Goal: Task Accomplishment & Management: Manage account settings

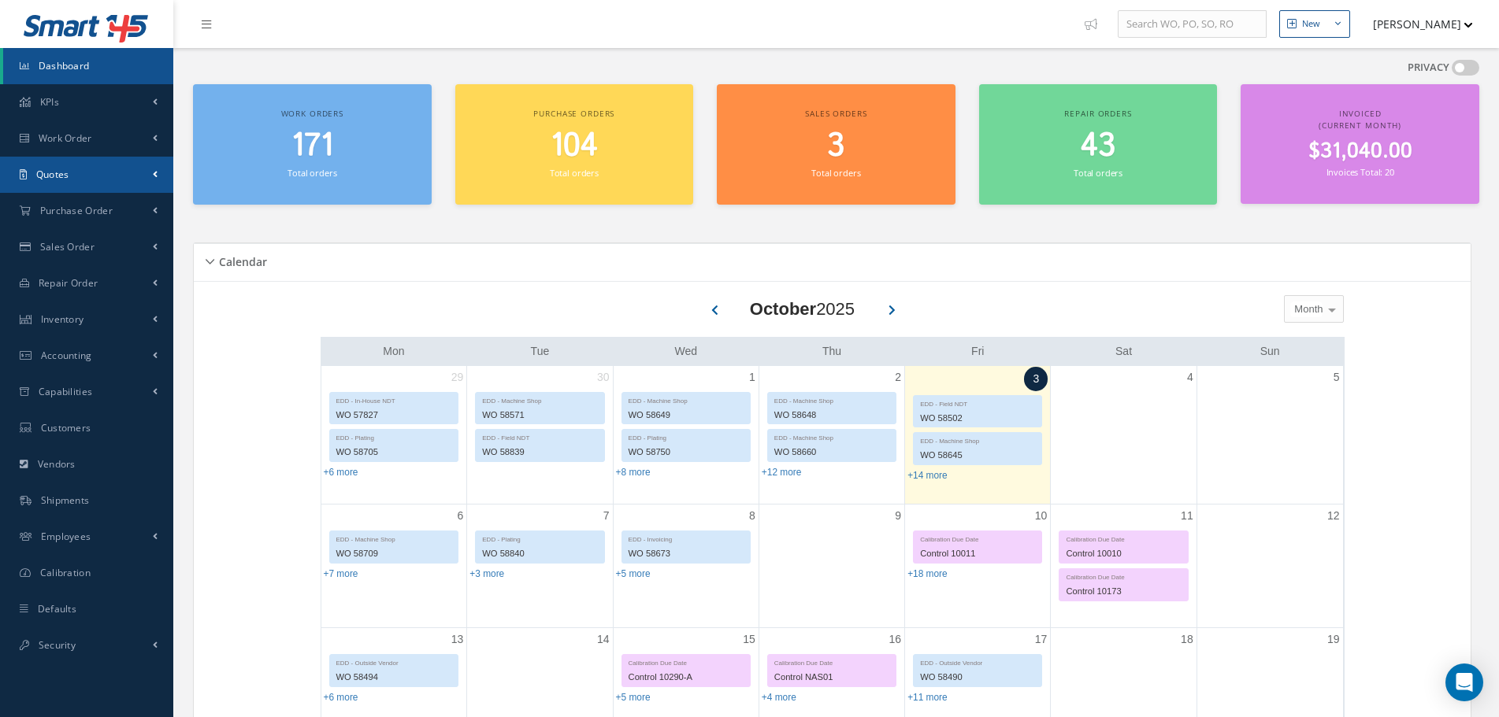
click at [140, 182] on link "Quotes" at bounding box center [86, 175] width 173 height 36
click at [129, 202] on link "Customers Quotes" at bounding box center [88, 208] width 170 height 30
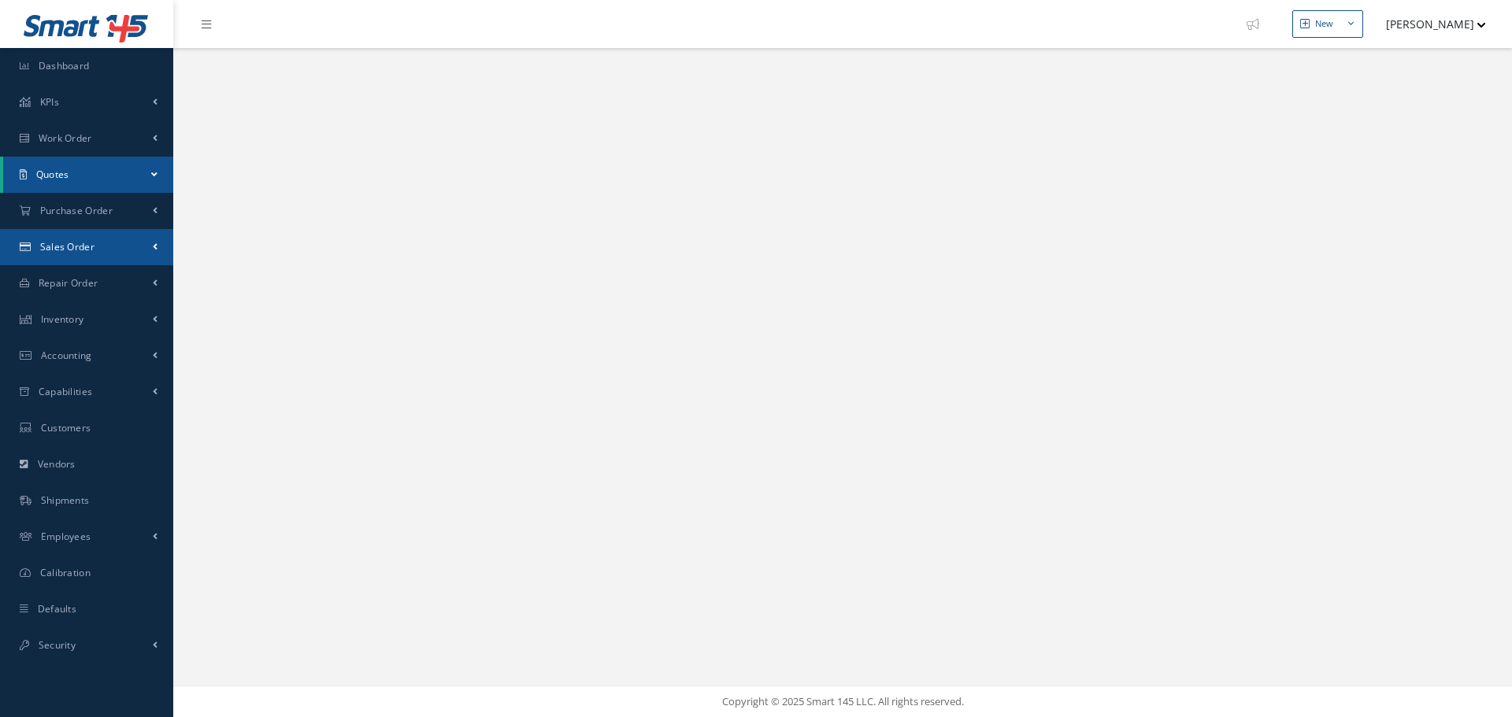
select select "25"
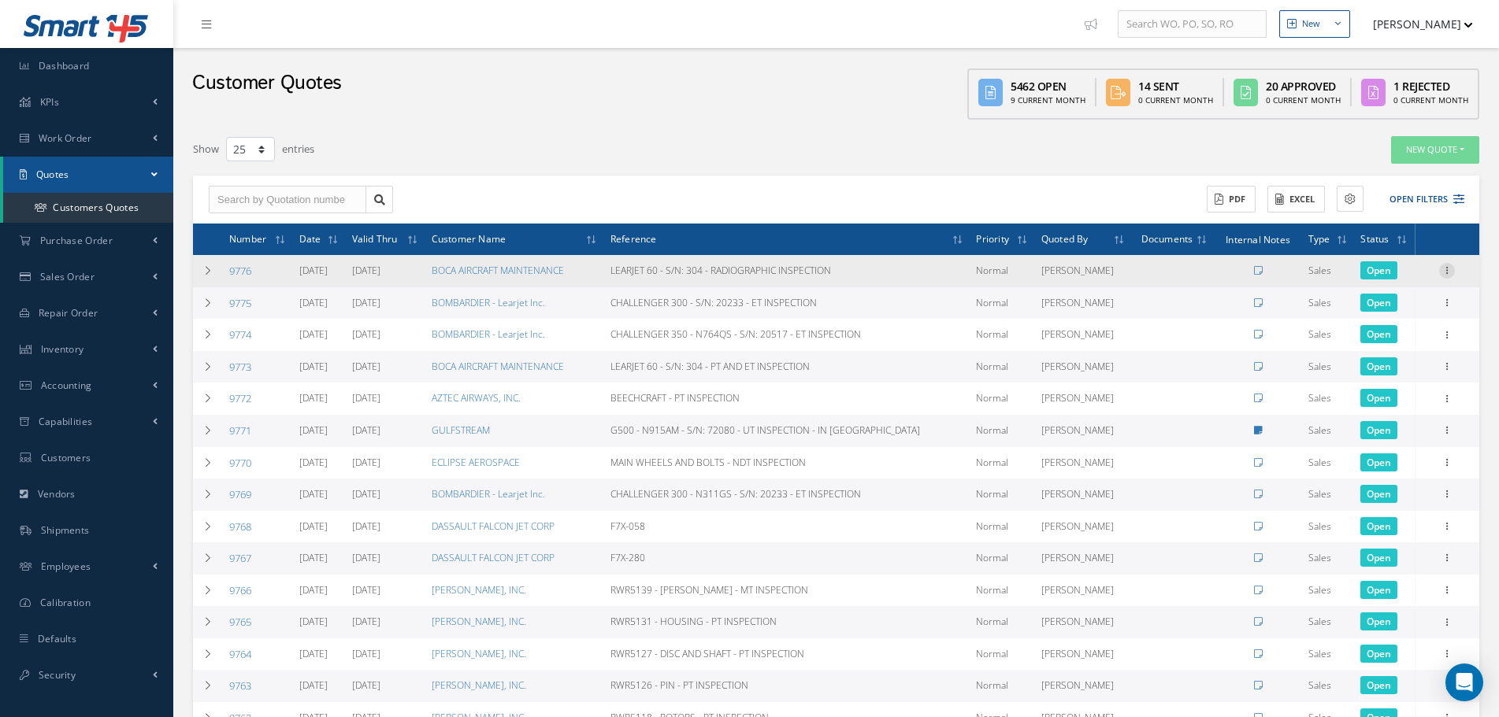
click at [1451, 269] on icon at bounding box center [1447, 269] width 16 height 13
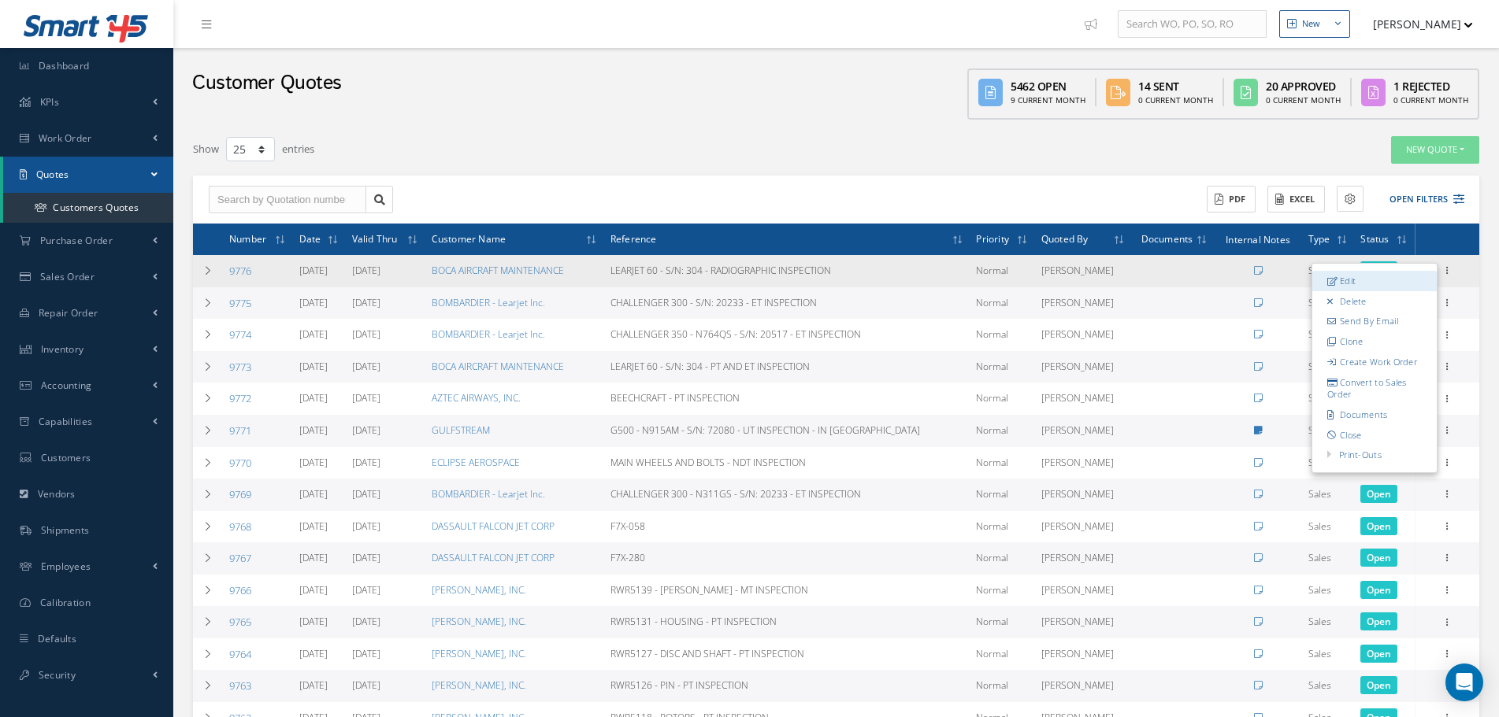
click at [1394, 287] on link "Edit" at bounding box center [1374, 281] width 124 height 20
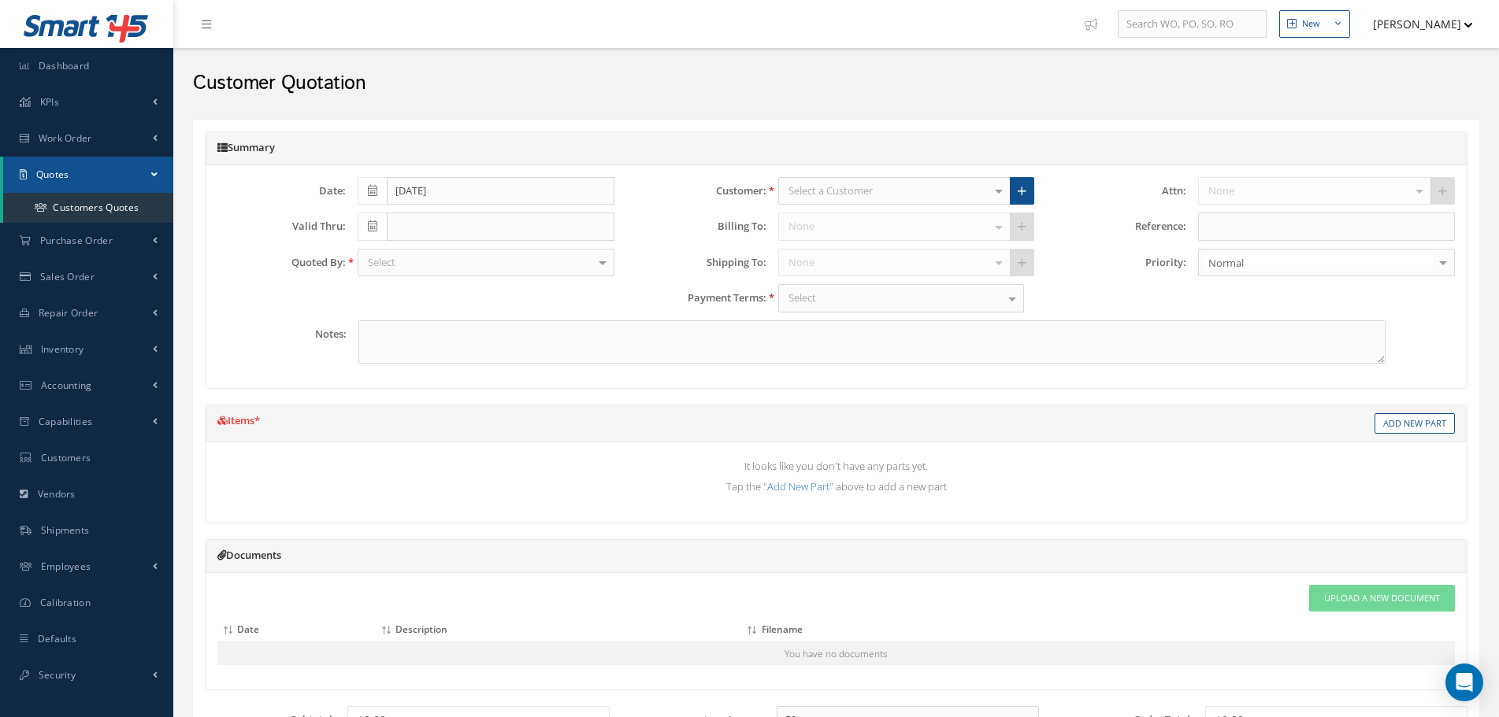
type input "[DATE]"
type input "LEARJET 60 - S/N: 304 - RADIOGRAPHIC INSPECTION"
type input "0.00"
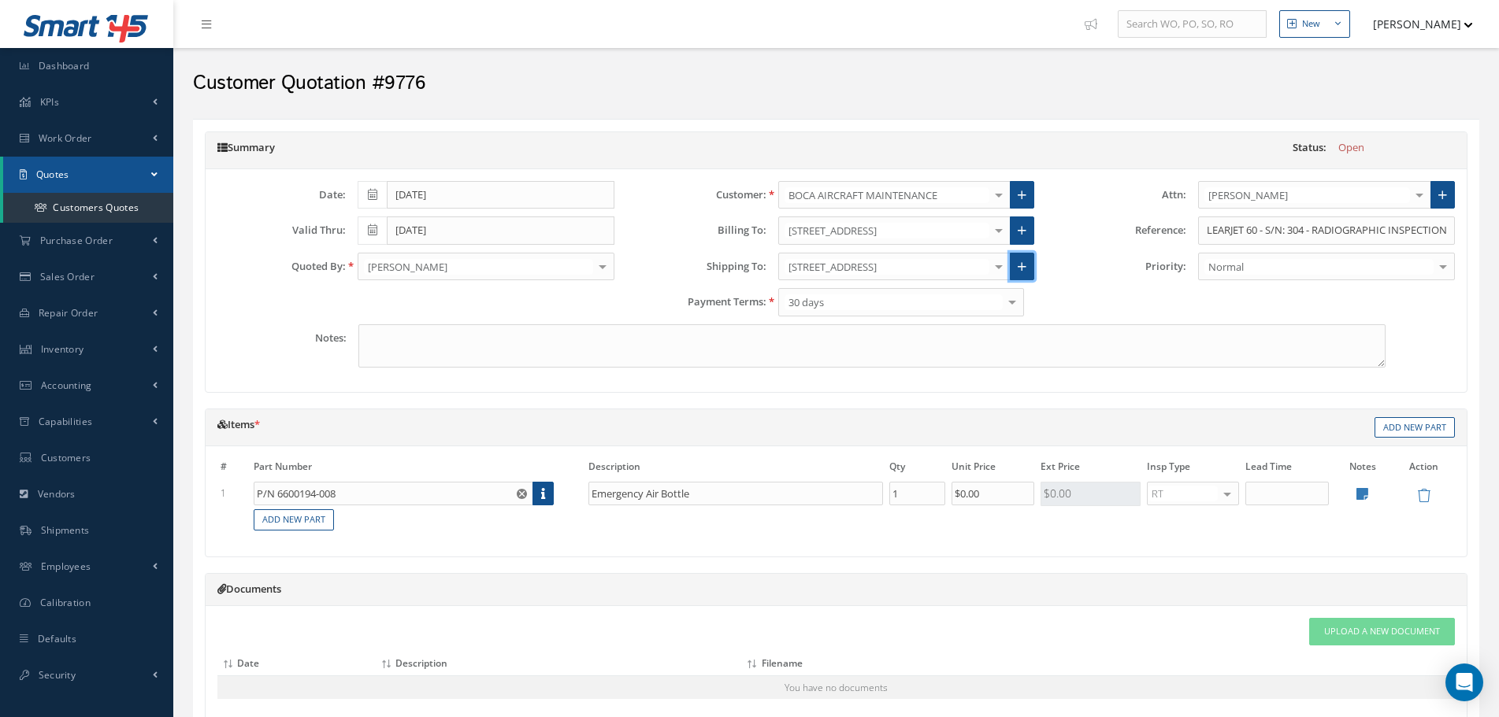
click at [1024, 267] on icon at bounding box center [1022, 266] width 9 height 11
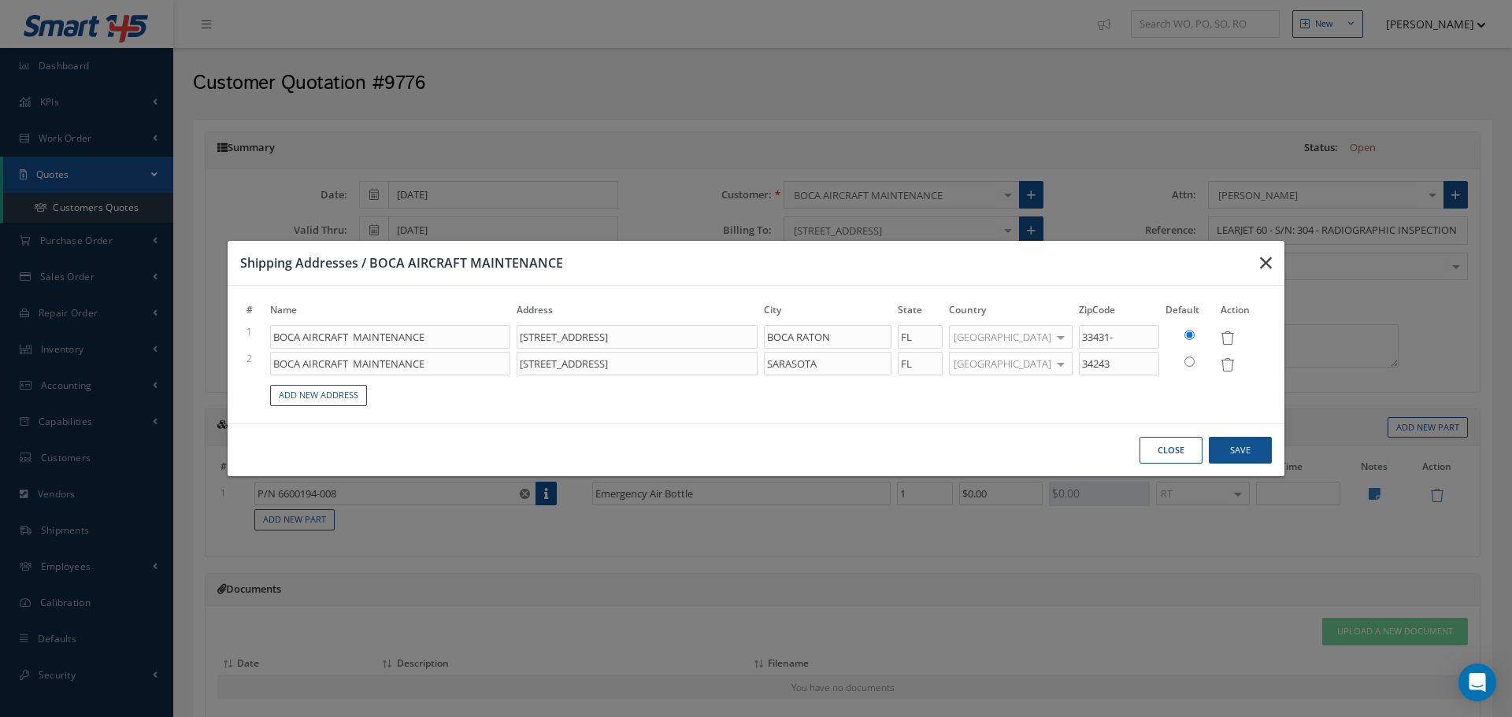
click at [1278, 268] on button "button" at bounding box center [1265, 263] width 37 height 44
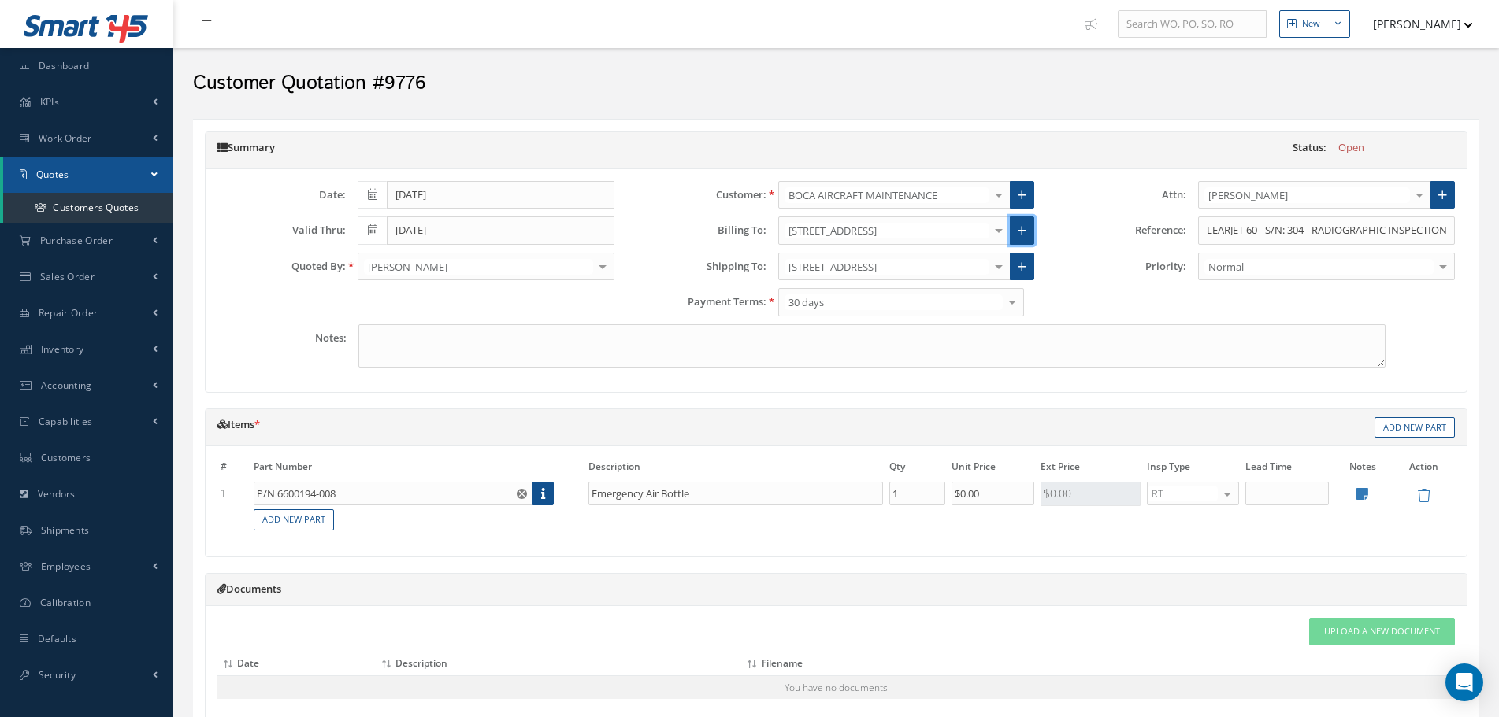
click at [1024, 224] on link at bounding box center [1022, 231] width 24 height 28
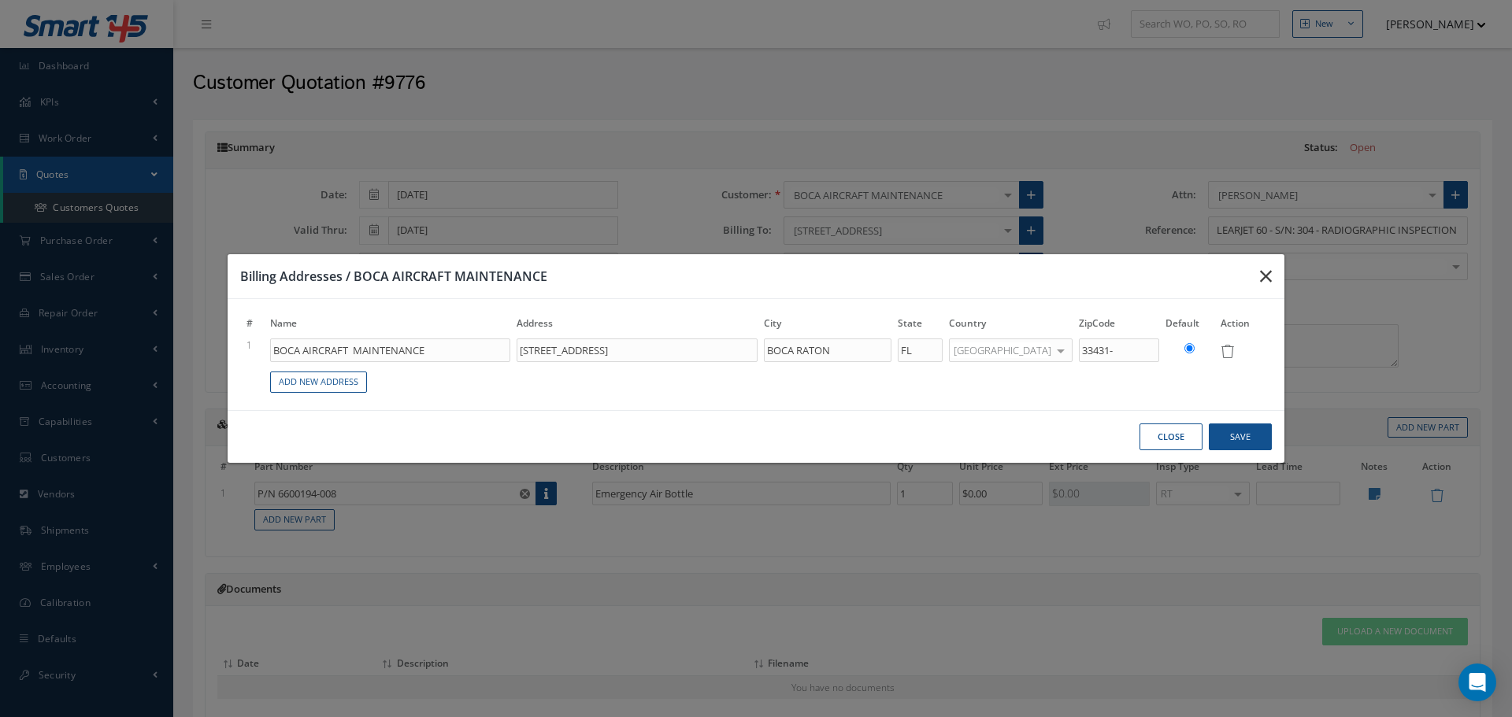
click at [1266, 276] on icon "button" at bounding box center [1266, 276] width 12 height 19
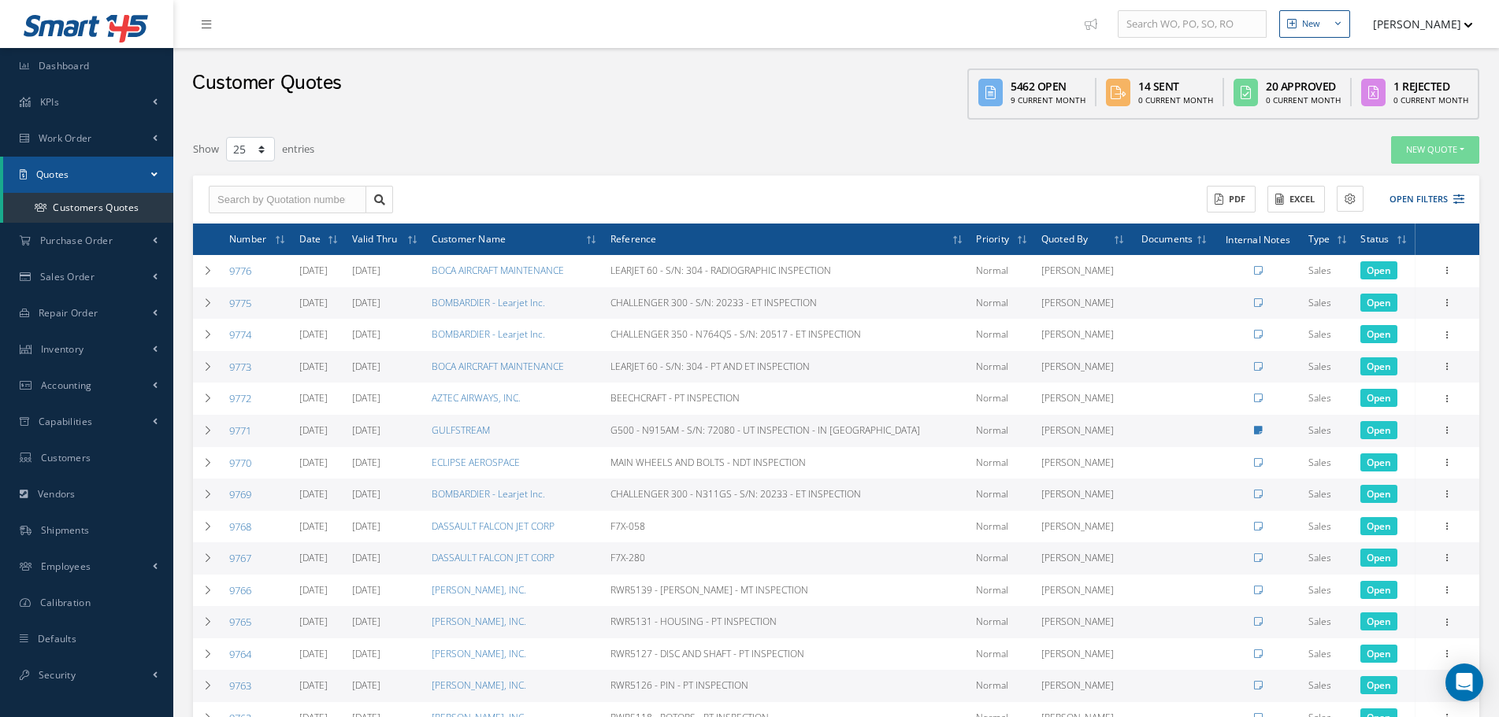
select select "25"
click at [1447, 304] on icon at bounding box center [1447, 301] width 16 height 13
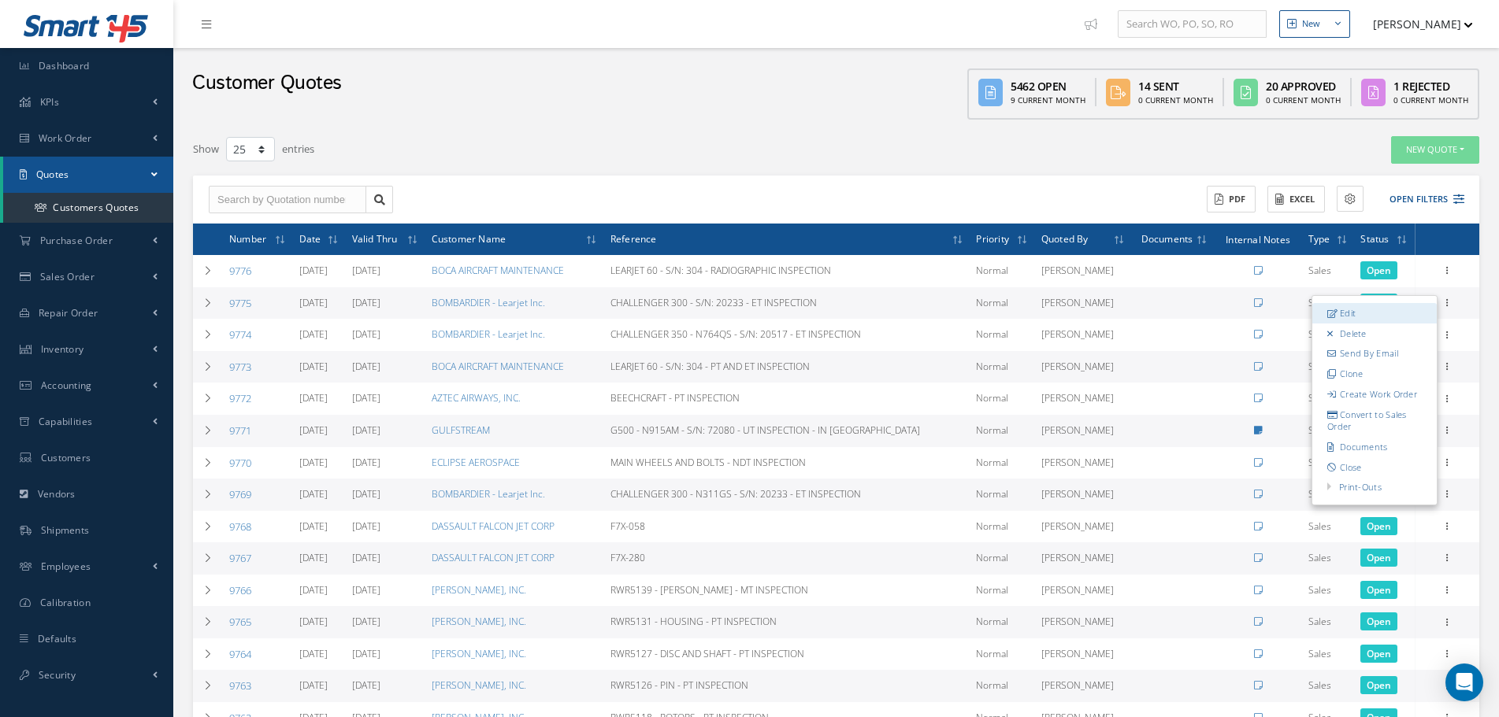
click at [1373, 314] on link "Edit" at bounding box center [1374, 313] width 124 height 20
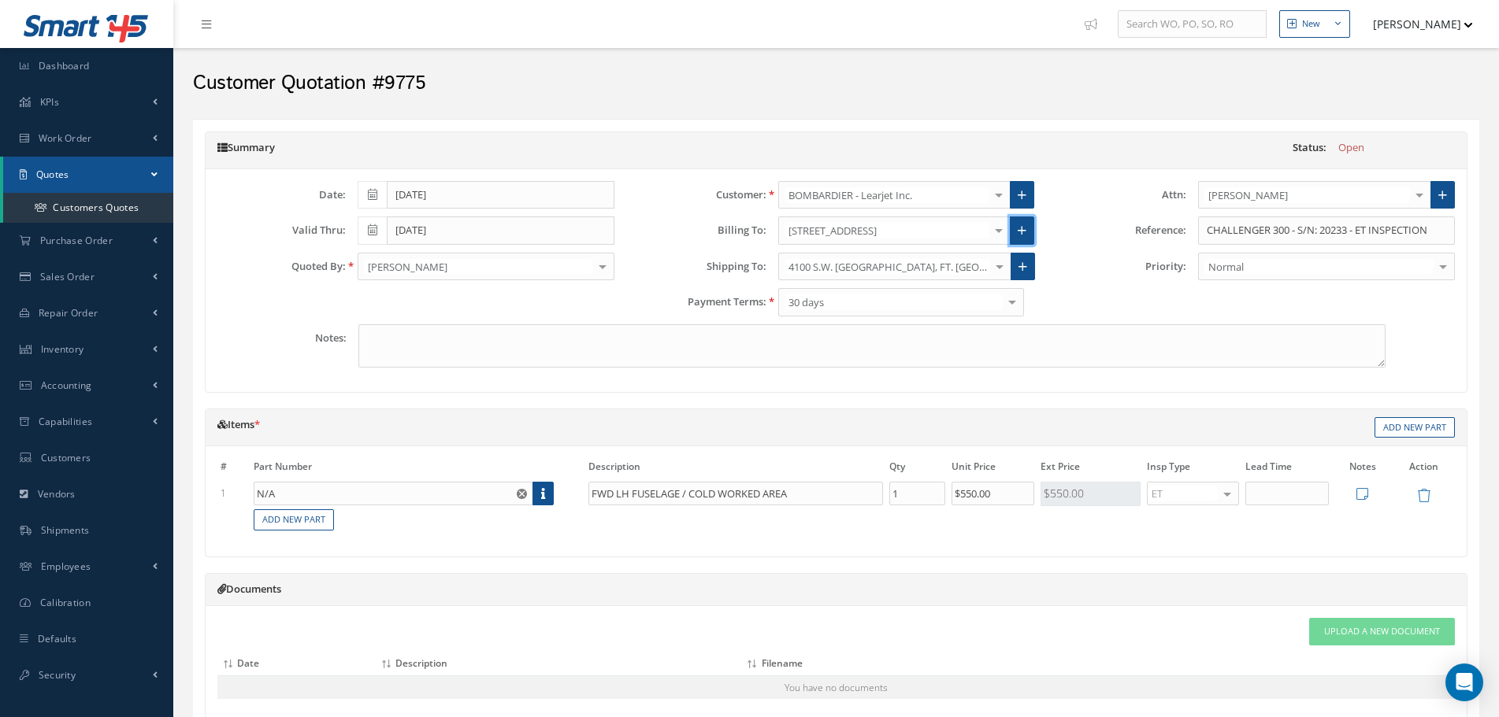
click at [1023, 232] on icon at bounding box center [1022, 230] width 9 height 11
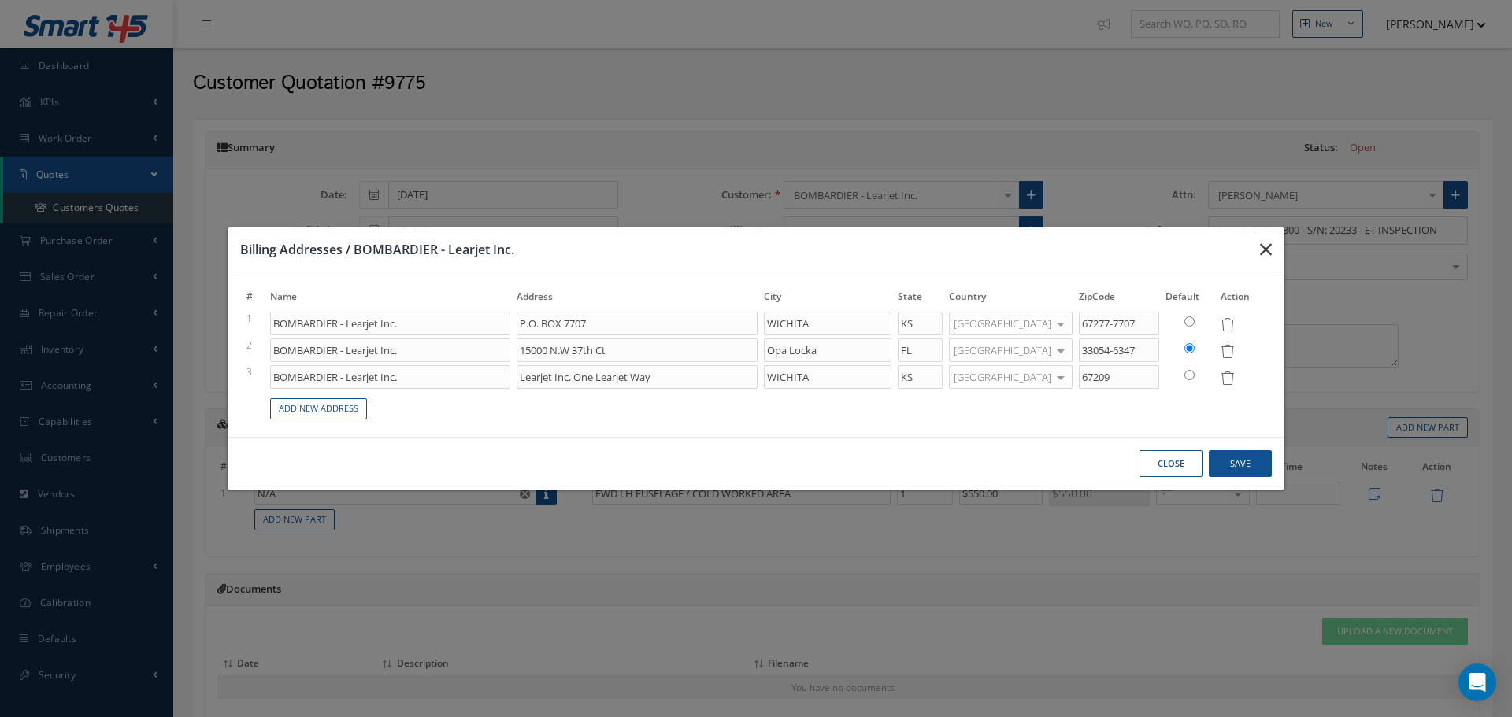
click at [1263, 247] on icon "button" at bounding box center [1266, 249] width 12 height 19
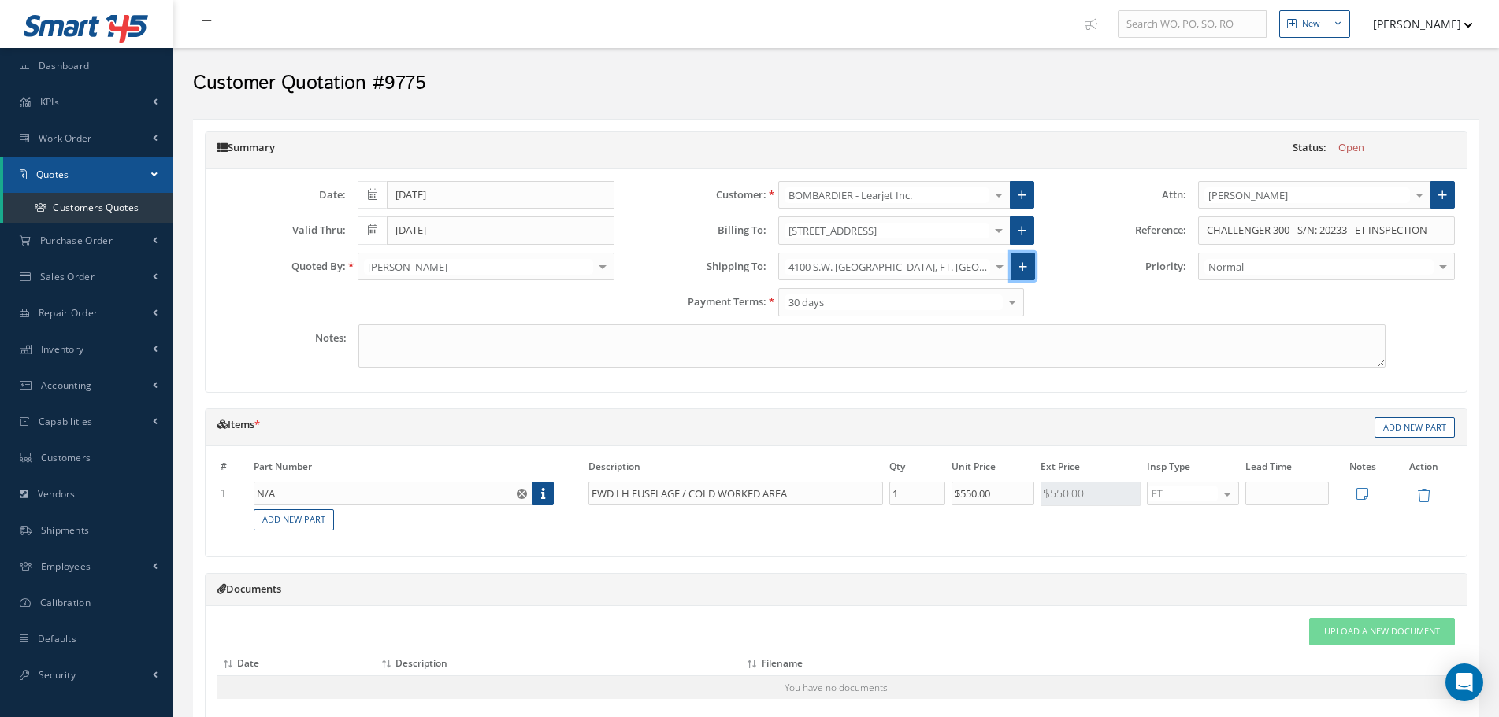
click at [1022, 266] on icon at bounding box center [1022, 266] width 9 height 11
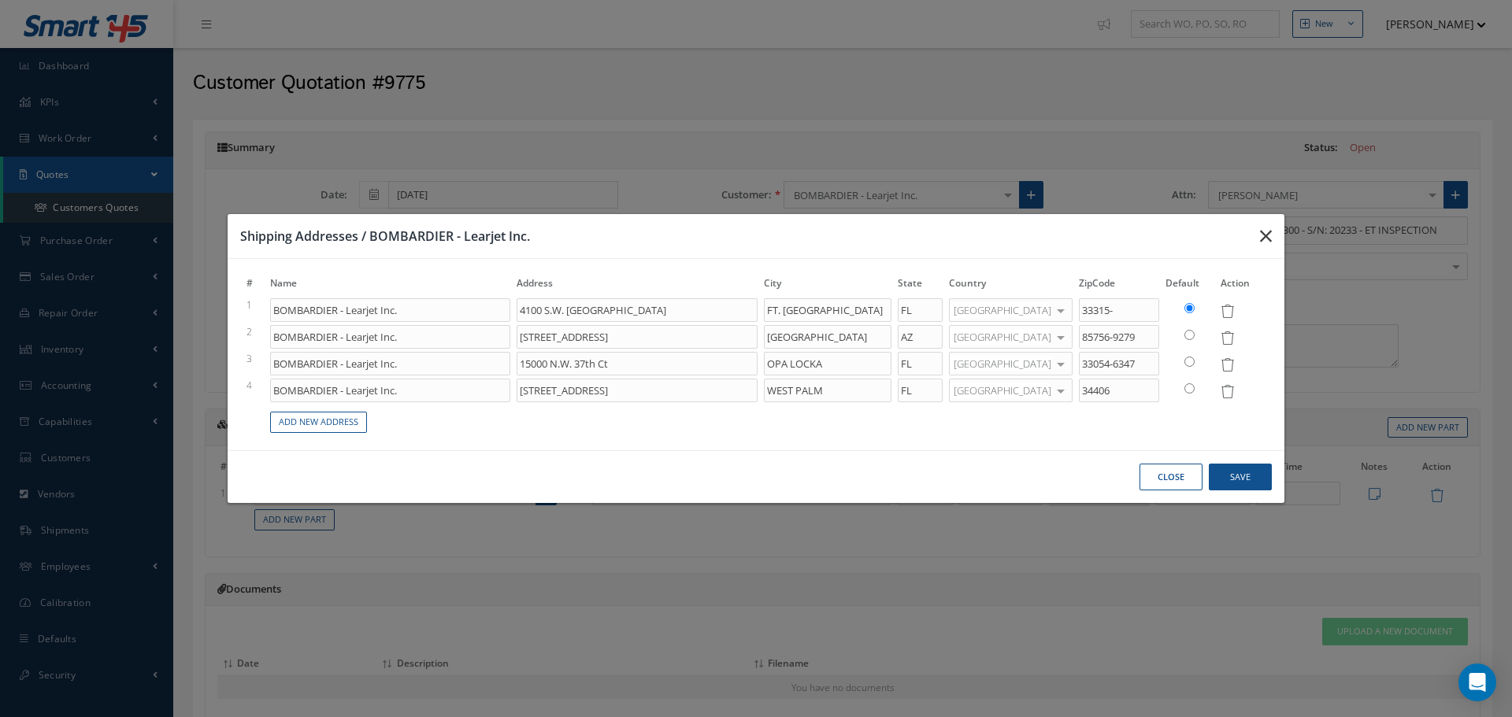
click at [1269, 239] on icon "button" at bounding box center [1266, 236] width 12 height 19
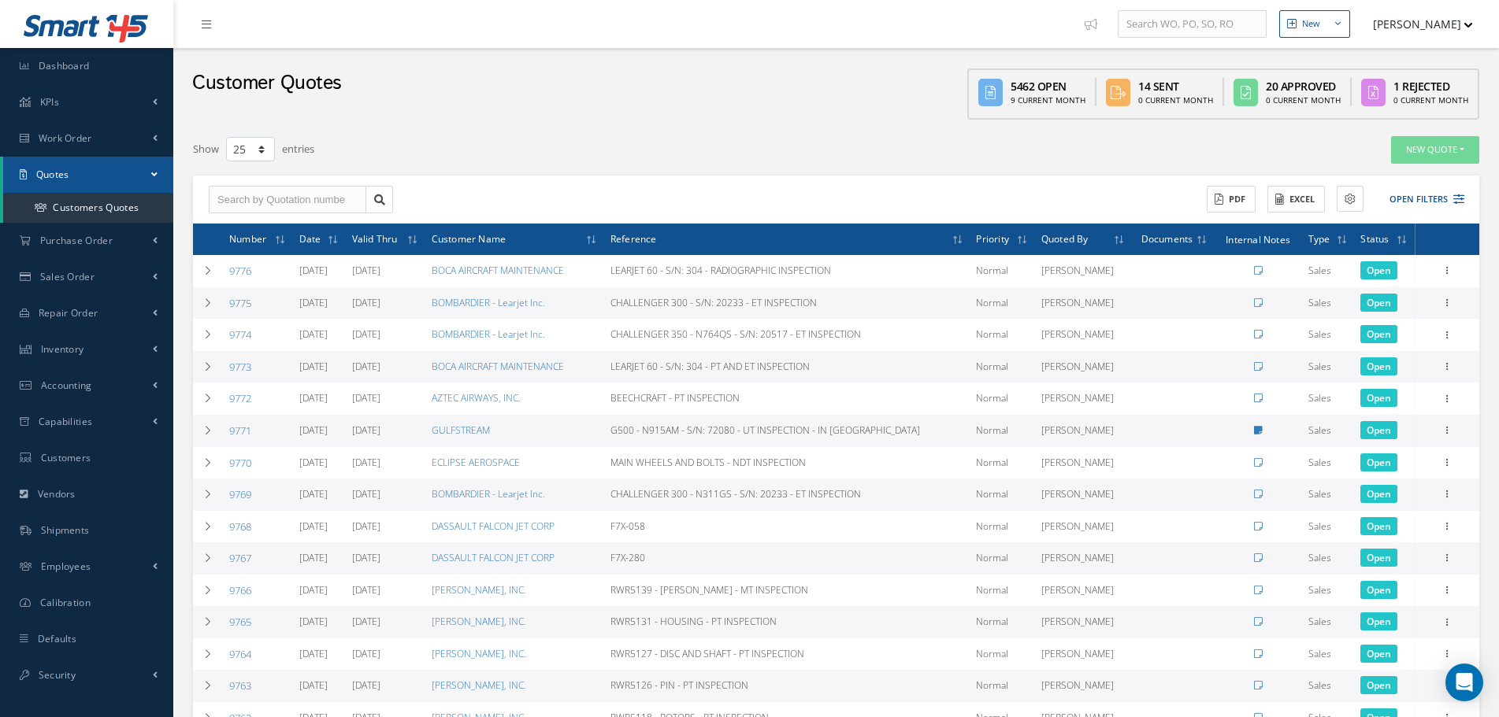
select select "25"
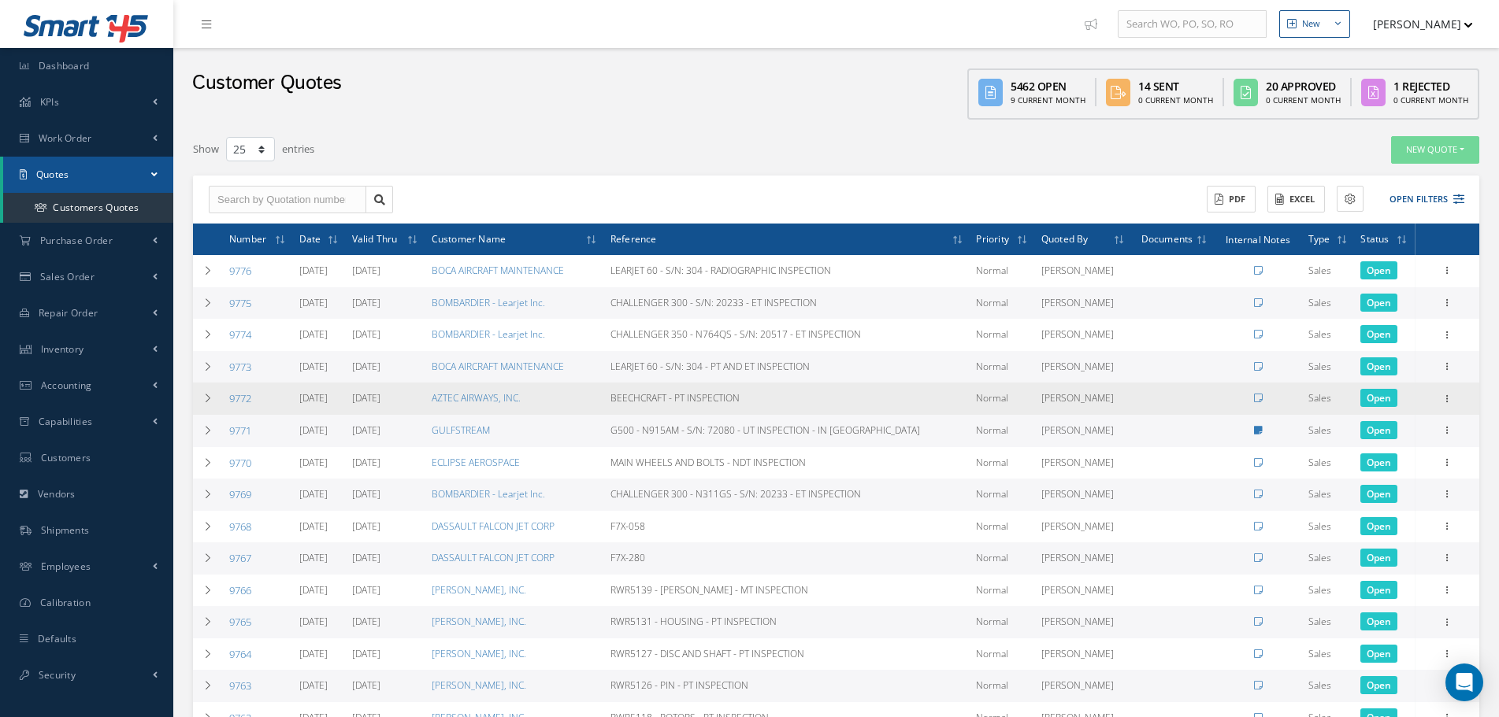
click at [1455, 397] on div "Edit Delete Send By Email Clone Create Work Order Convert to Sales Order Docume…" at bounding box center [1446, 399] width 19 height 19
click at [1454, 398] on icon at bounding box center [1447, 397] width 16 height 13
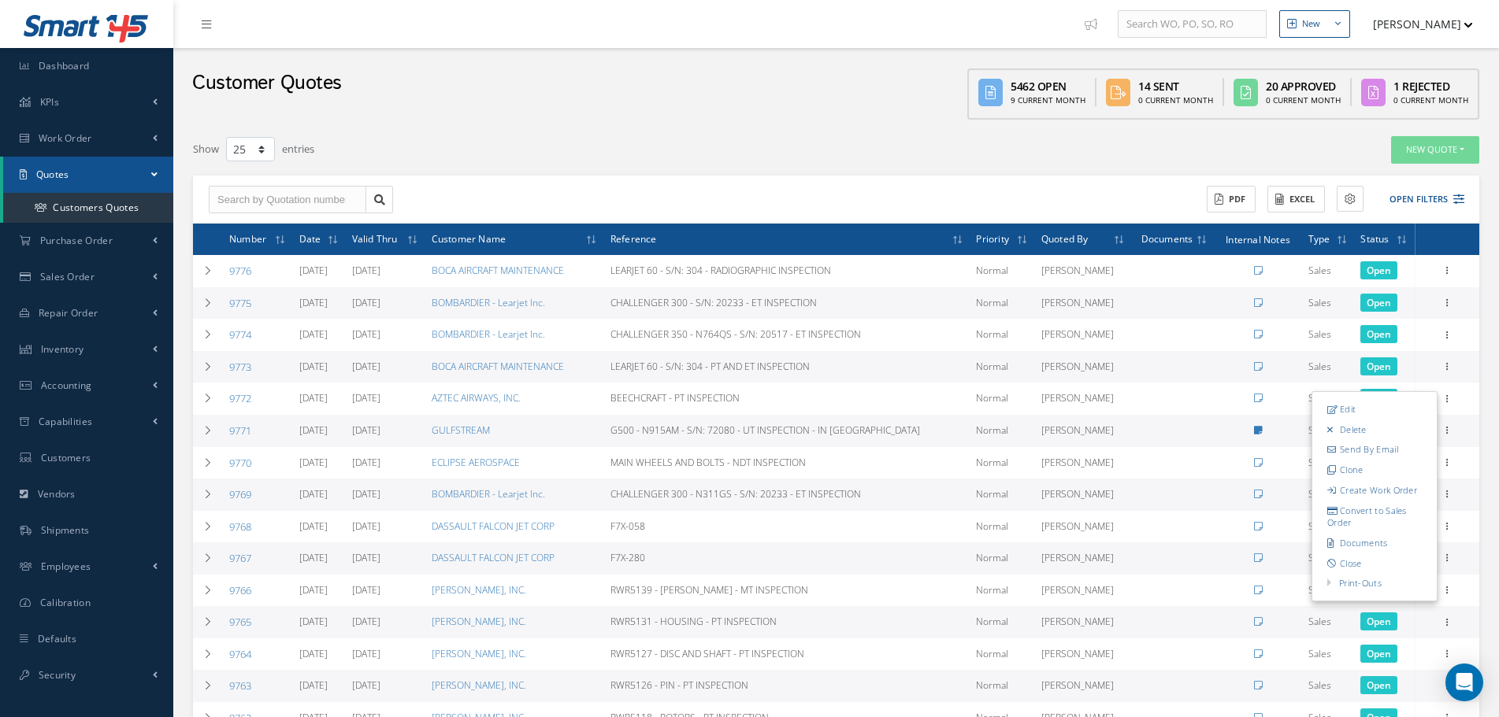
click at [831, 146] on div "Show 10 25 50 100 entries" at bounding box center [563, 149] width 764 height 28
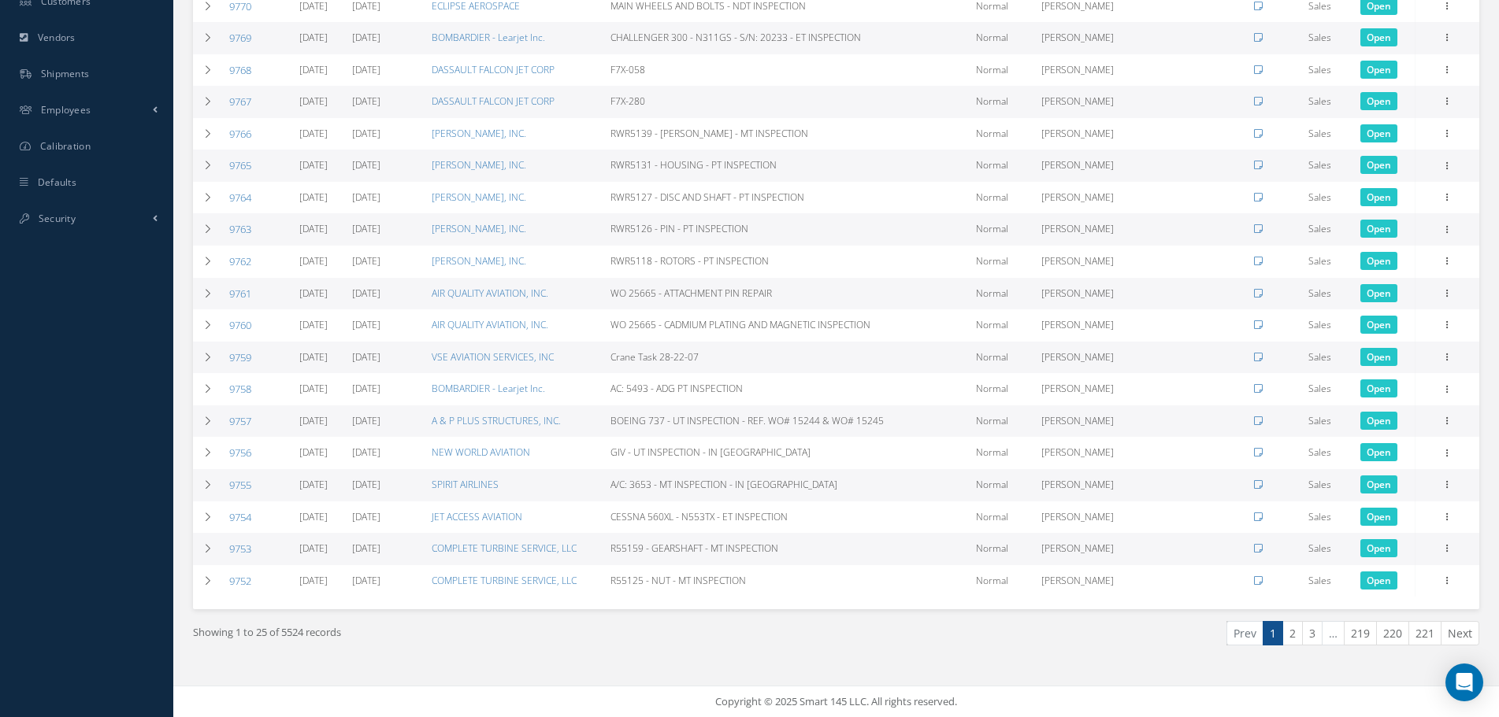
scroll to position [63, 0]
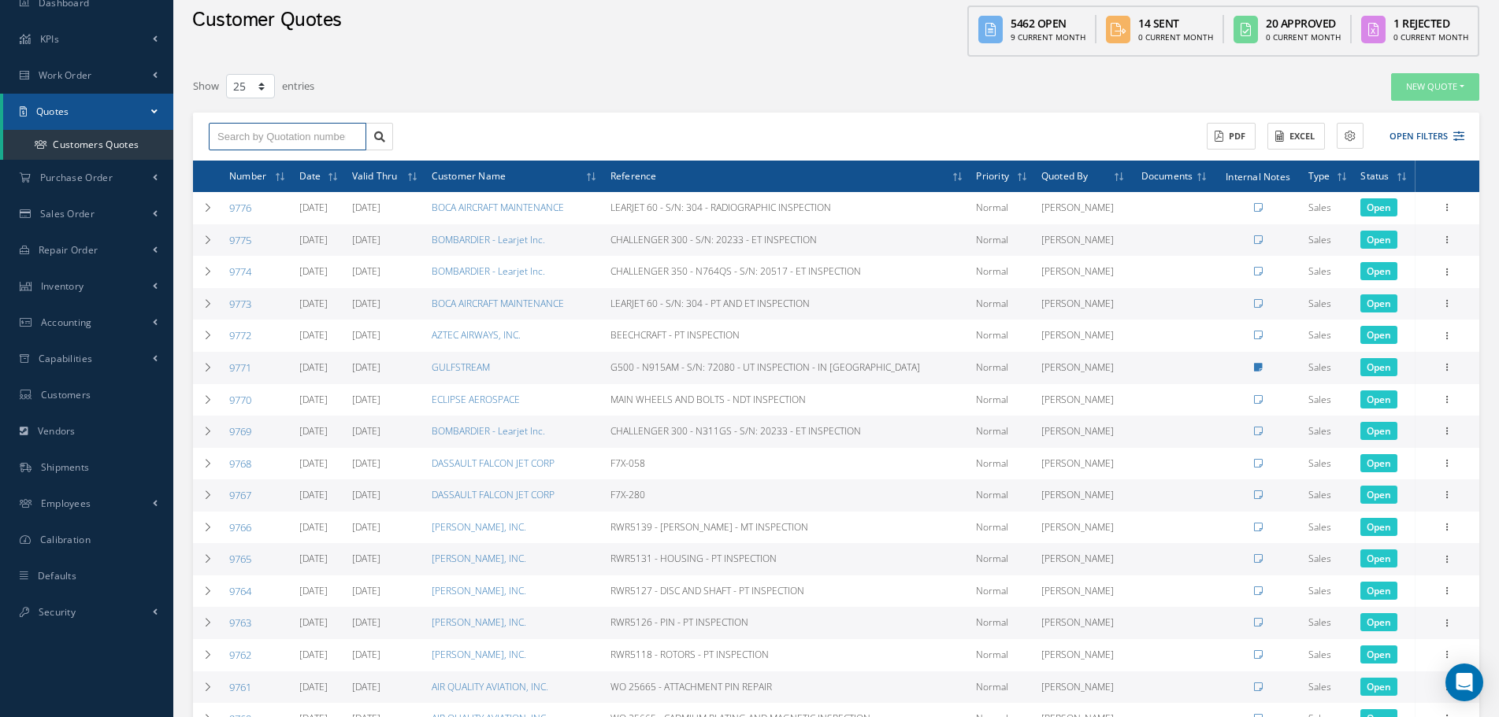
click at [290, 128] on input "text" at bounding box center [288, 137] width 158 height 28
type input "9707"
click at [294, 159] on div "9707" at bounding box center [287, 165] width 140 height 16
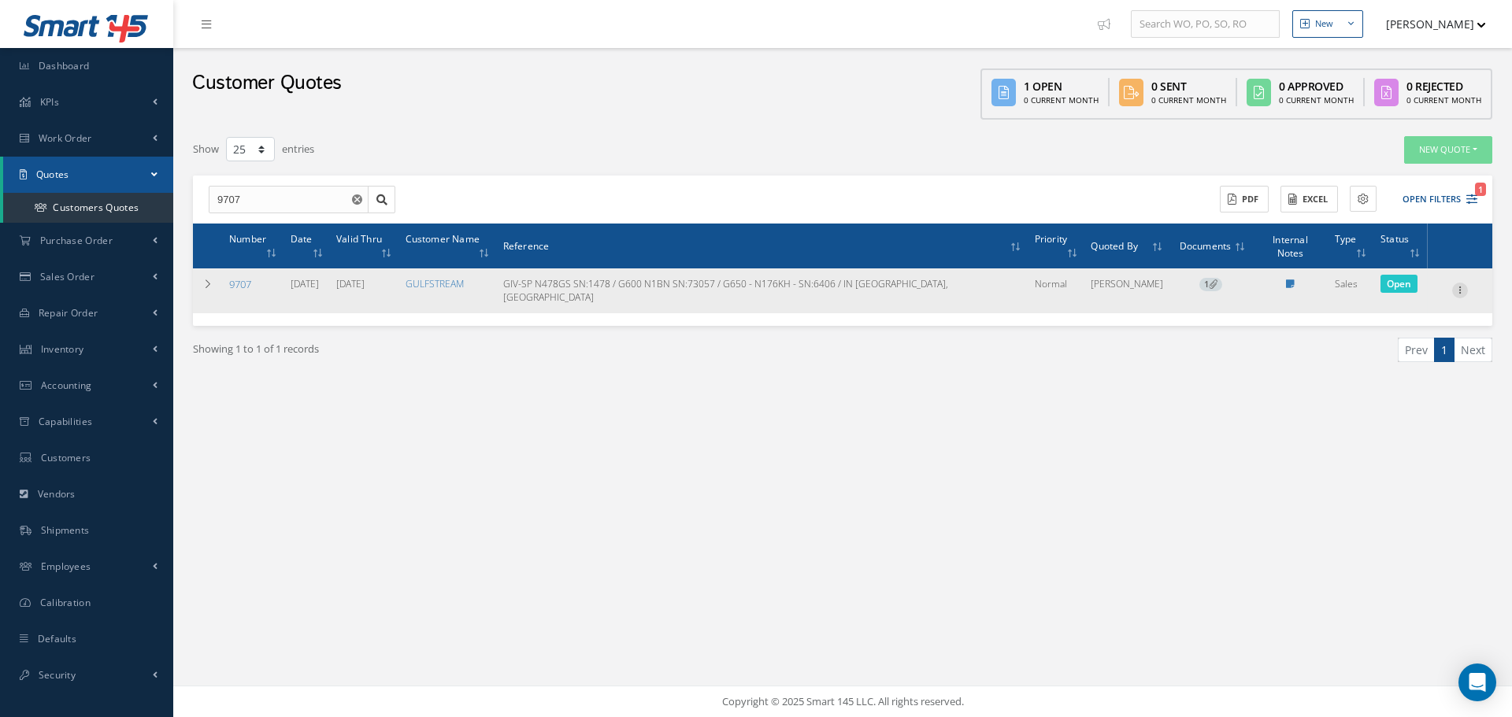
click at [1462, 283] on icon at bounding box center [1460, 289] width 16 height 13
click at [1383, 291] on link "Edit" at bounding box center [1387, 301] width 124 height 20
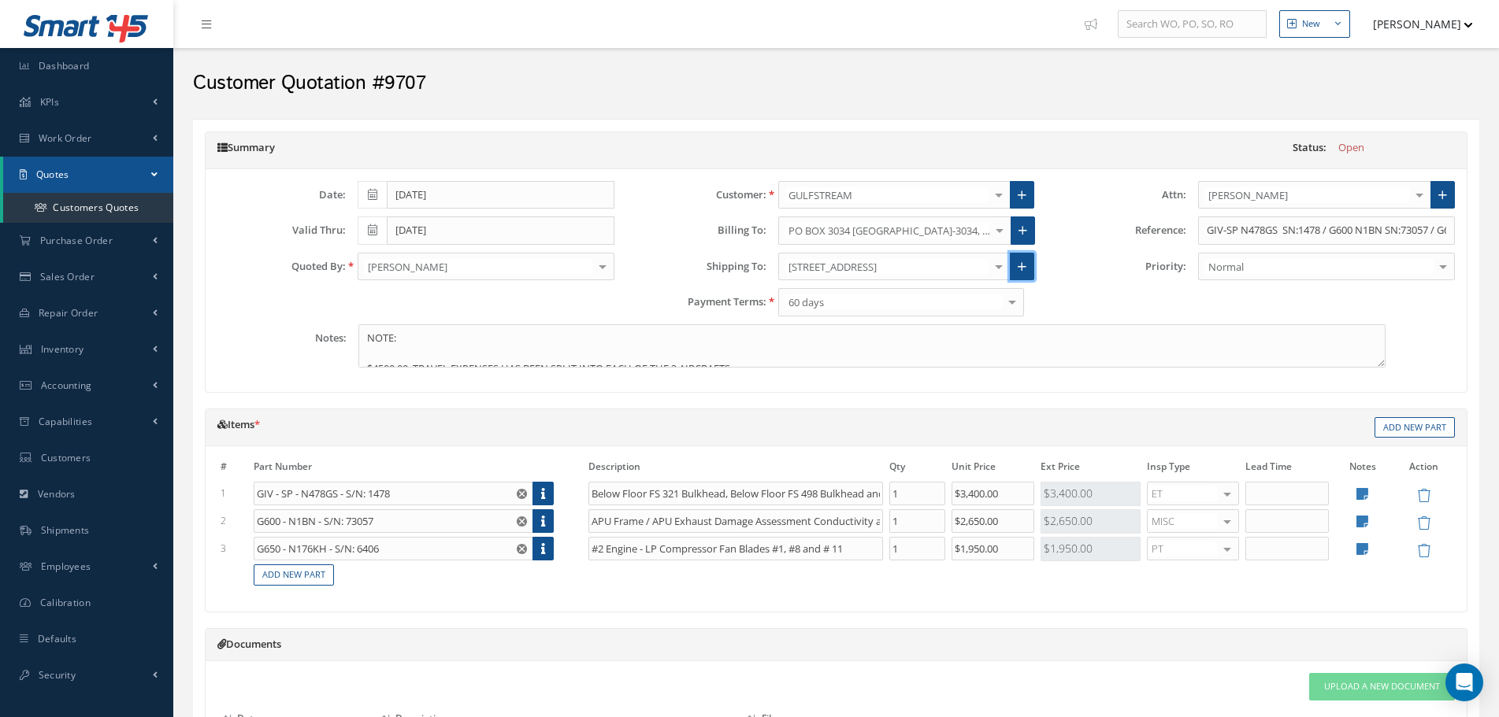
click at [1025, 268] on icon at bounding box center [1022, 266] width 9 height 11
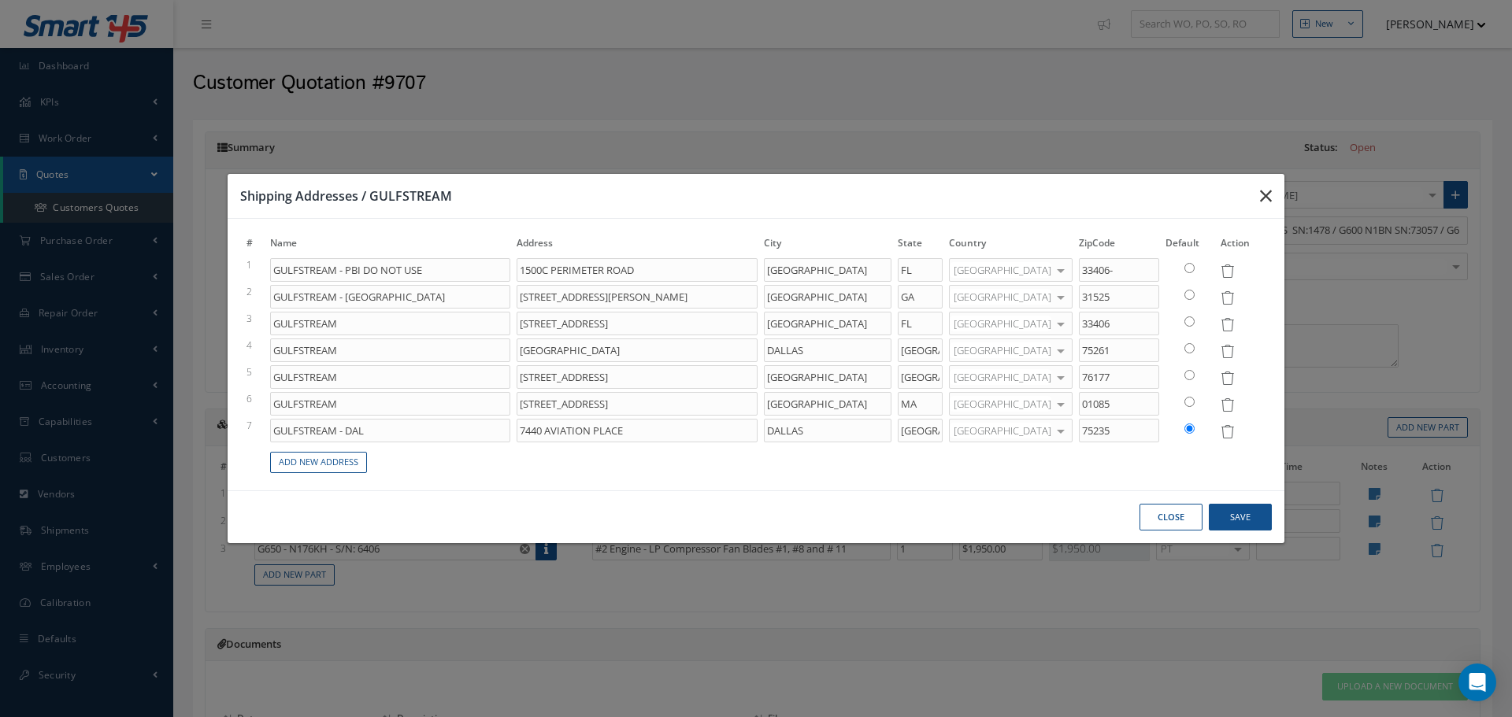
click at [1268, 195] on icon "button" at bounding box center [1266, 196] width 12 height 19
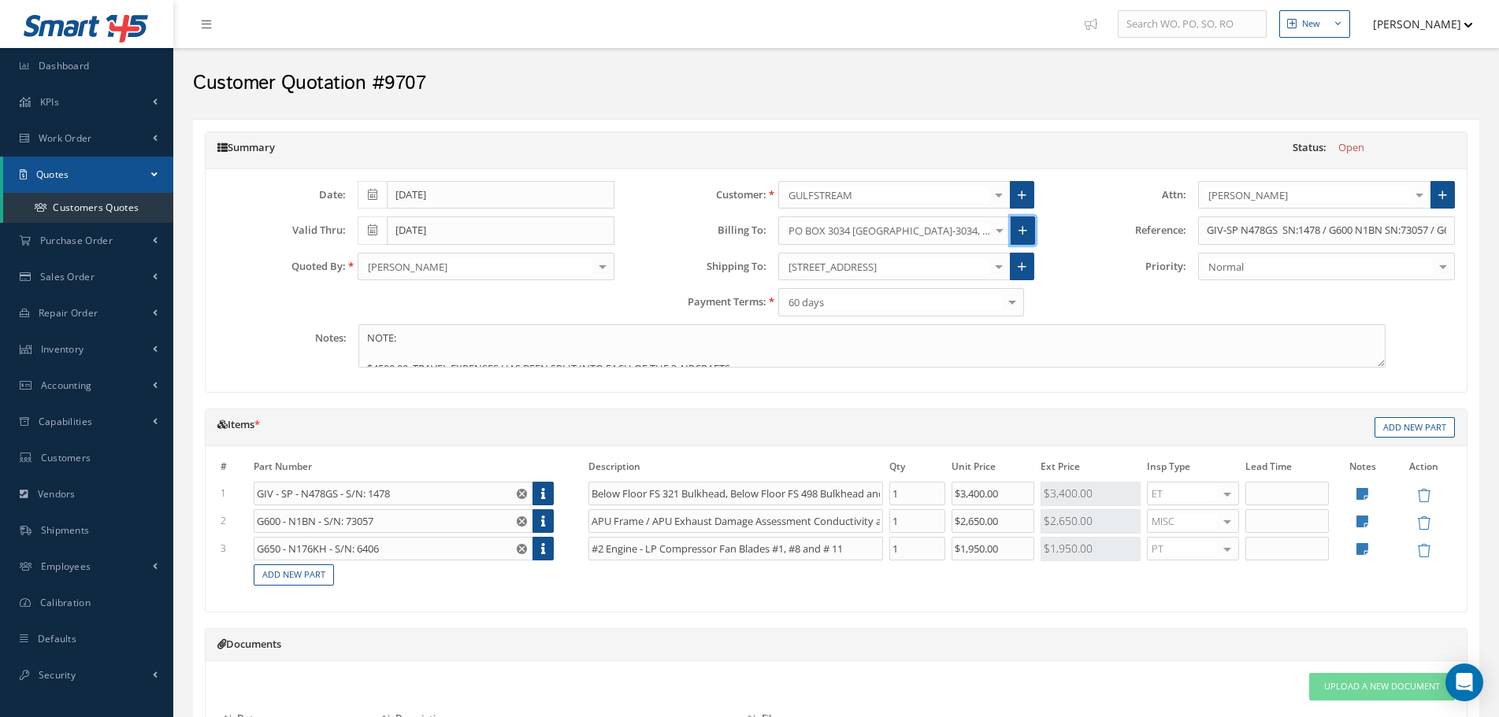
click at [1024, 235] on icon at bounding box center [1022, 230] width 9 height 11
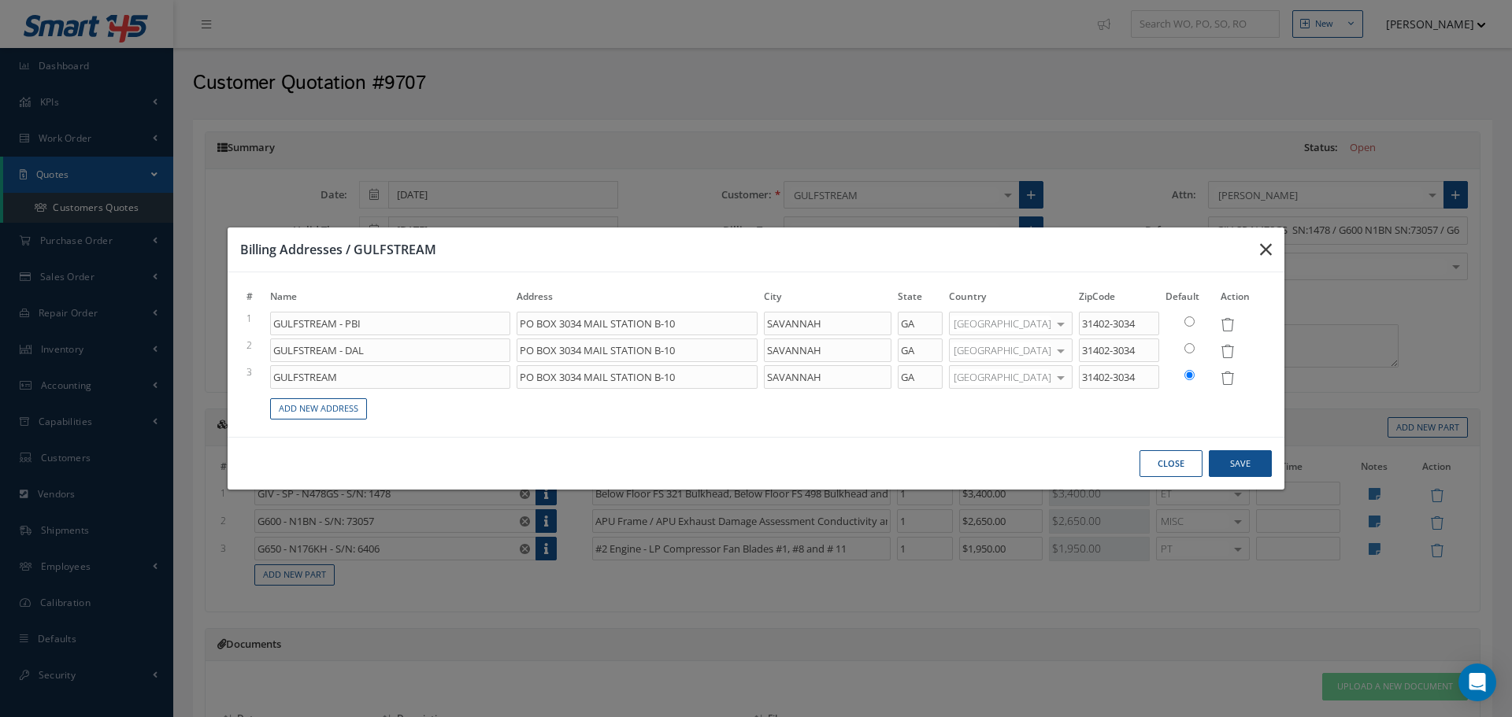
click at [1267, 249] on icon "button" at bounding box center [1266, 249] width 12 height 19
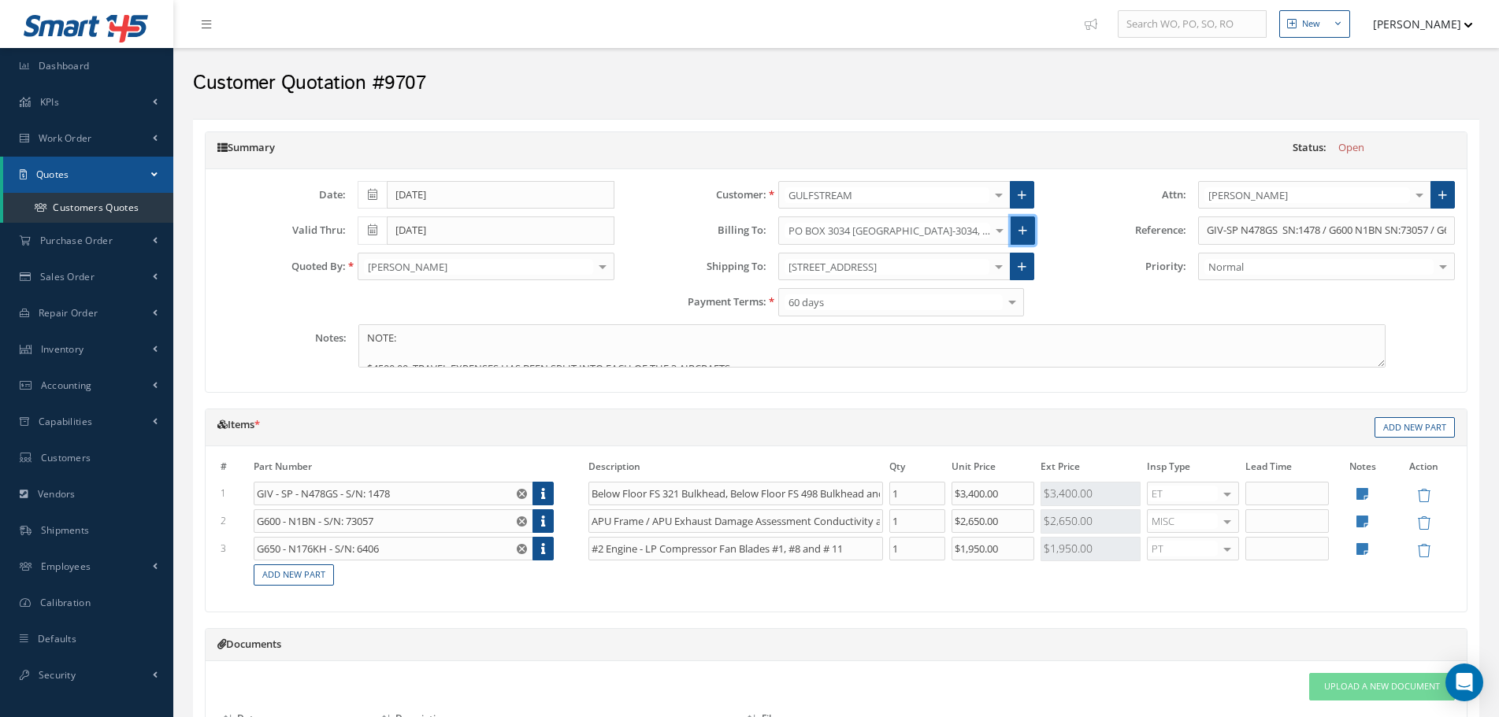
click at [1019, 232] on icon at bounding box center [1022, 230] width 9 height 11
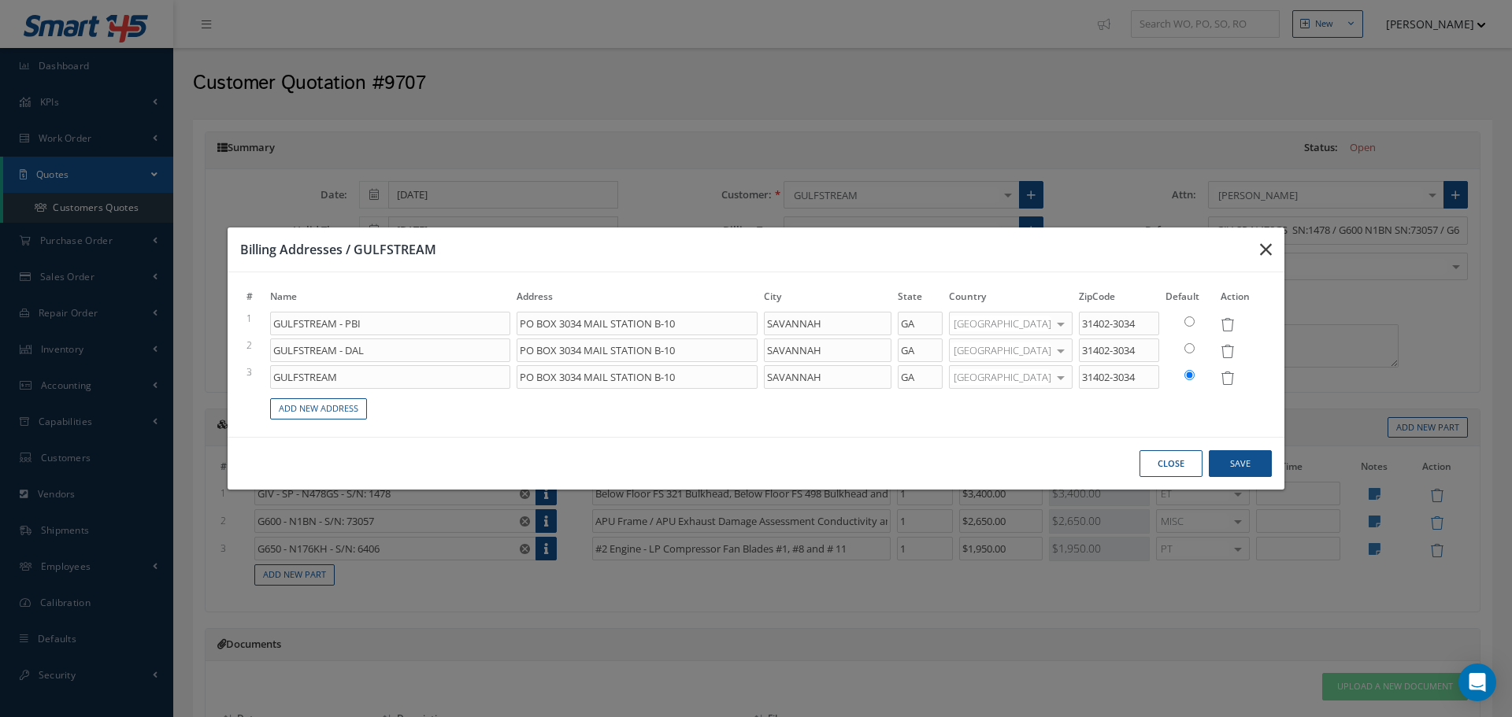
click at [1262, 250] on icon "button" at bounding box center [1266, 249] width 12 height 19
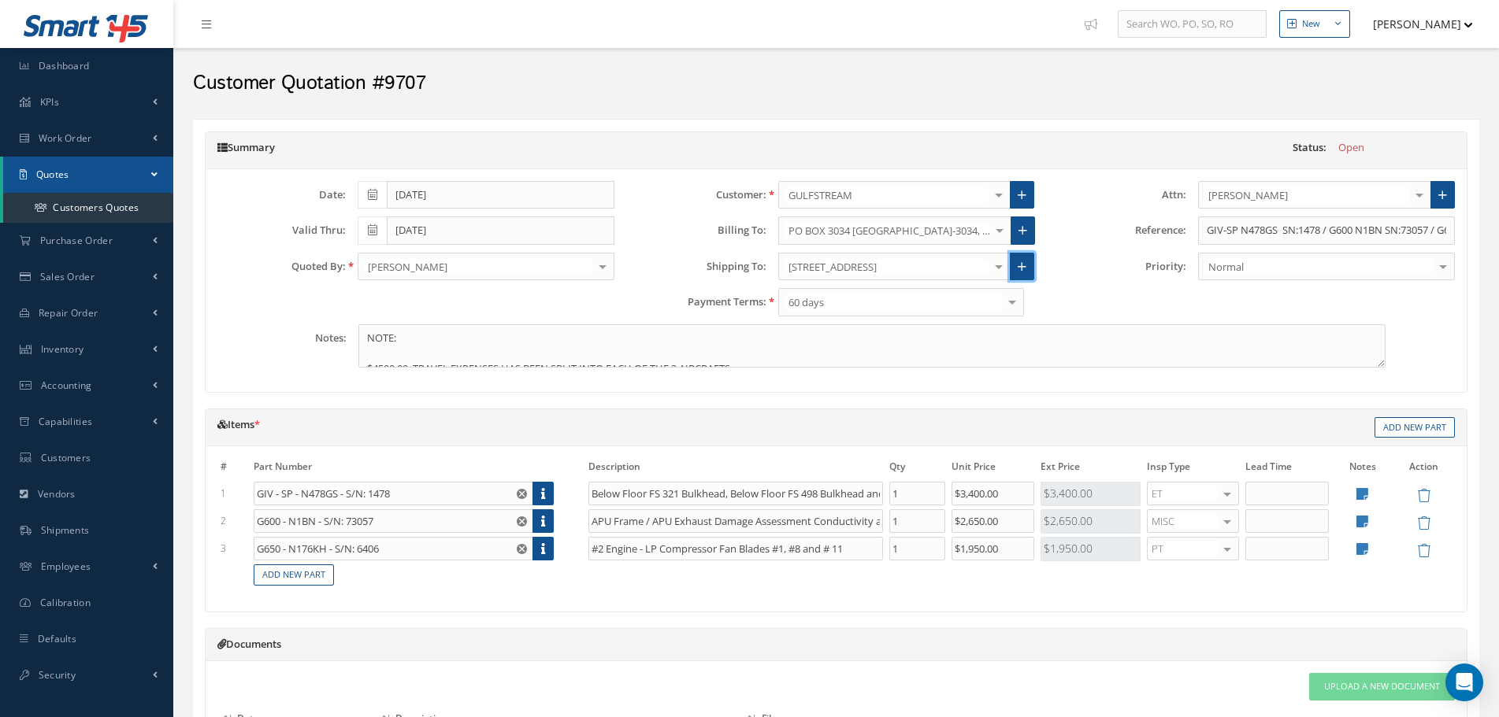
click at [1030, 269] on link at bounding box center [1022, 267] width 24 height 28
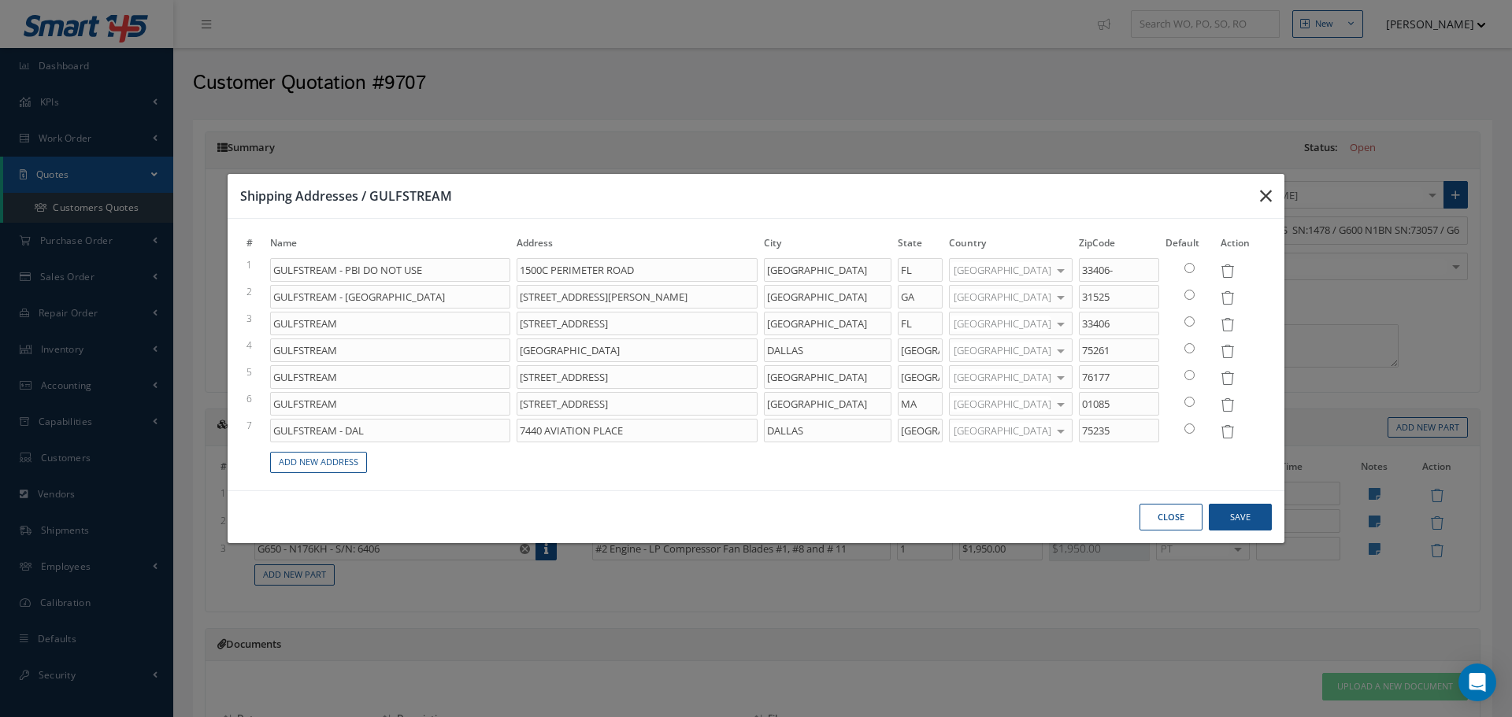
click at [1270, 198] on icon "button" at bounding box center [1266, 196] width 12 height 19
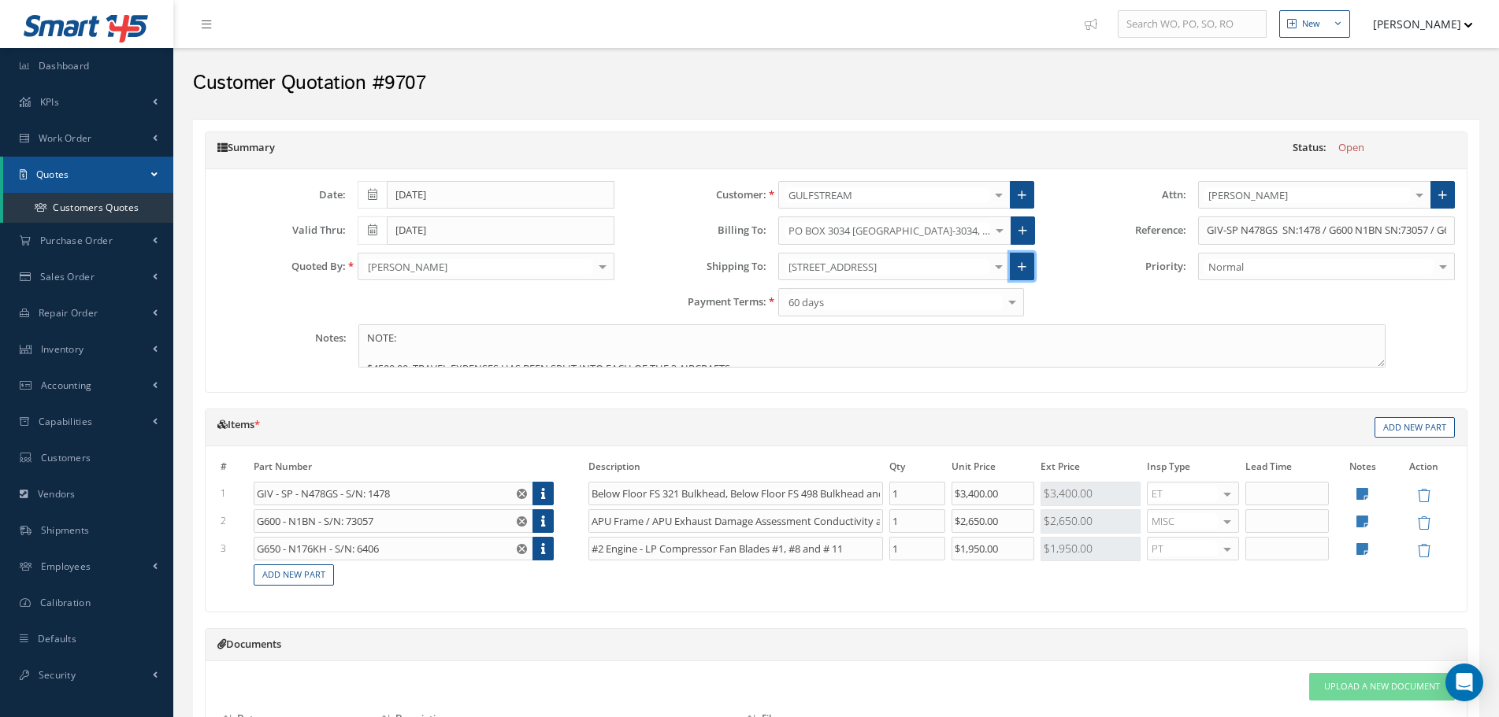
click at [1020, 276] on link at bounding box center [1022, 267] width 24 height 28
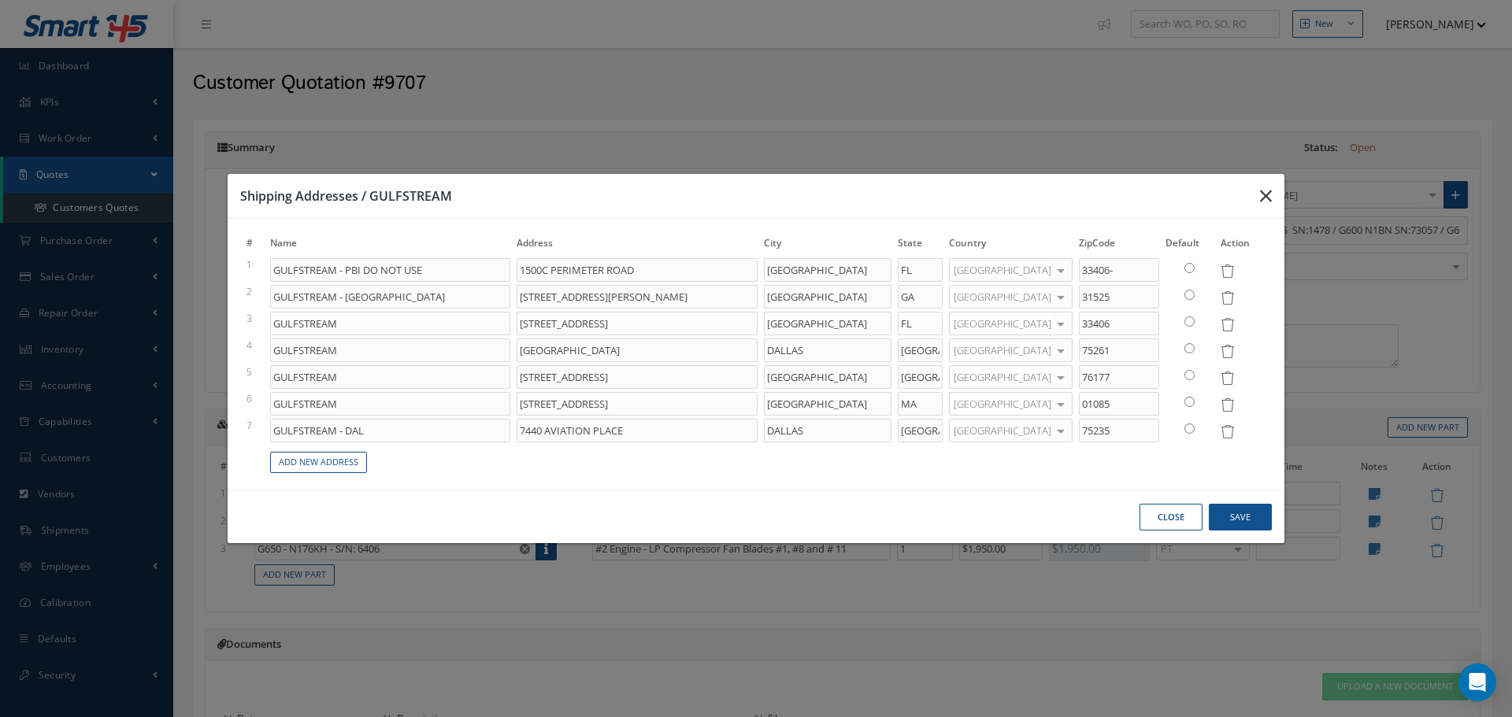
drag, startPoint x: 1262, startPoint y: 202, endPoint x: 606, endPoint y: 101, distance: 663.1
click at [1249, 202] on button "button" at bounding box center [1265, 196] width 37 height 44
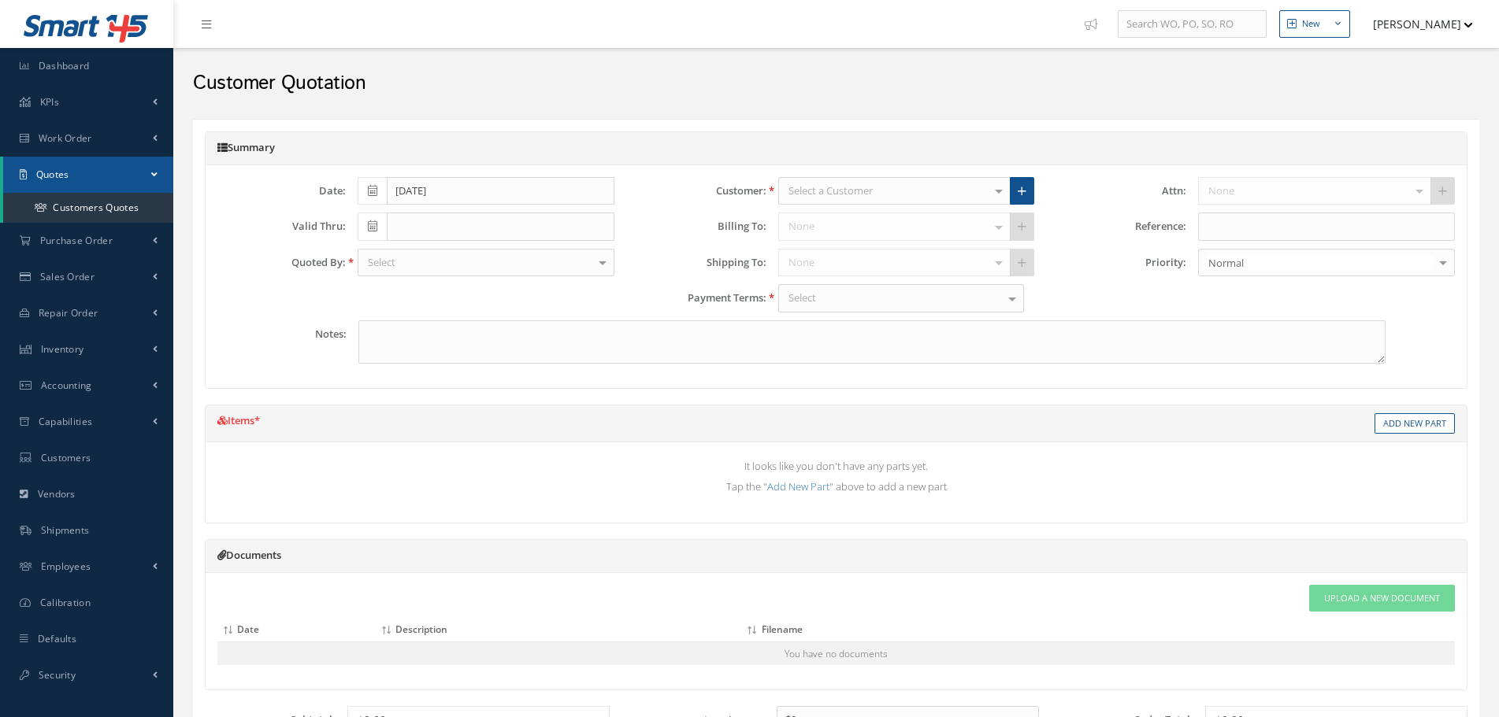
type textarea "NOTE: $4500.00 TRAVEL EXPENSES HAS BEEN SPLIT INTO EACH OF THE 3 AIRCRAFTS."
type input "[DATE]"
type input "GIV-SP N478GS SN:1478 / G600 N1BN SN:73057 / G650 - N176KH - SN:6406 / IN [GEOG…"
type input "0.00"
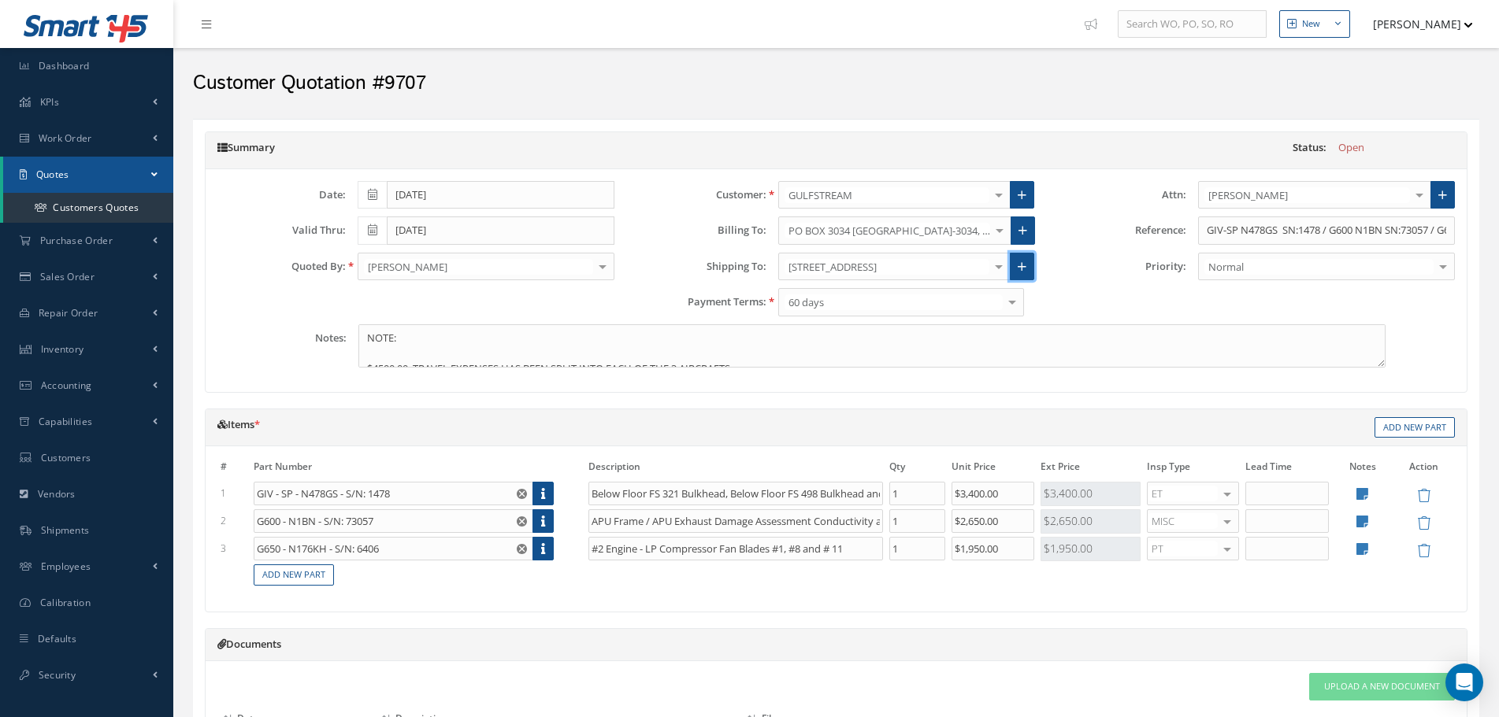
click at [1022, 270] on icon at bounding box center [1022, 266] width 9 height 11
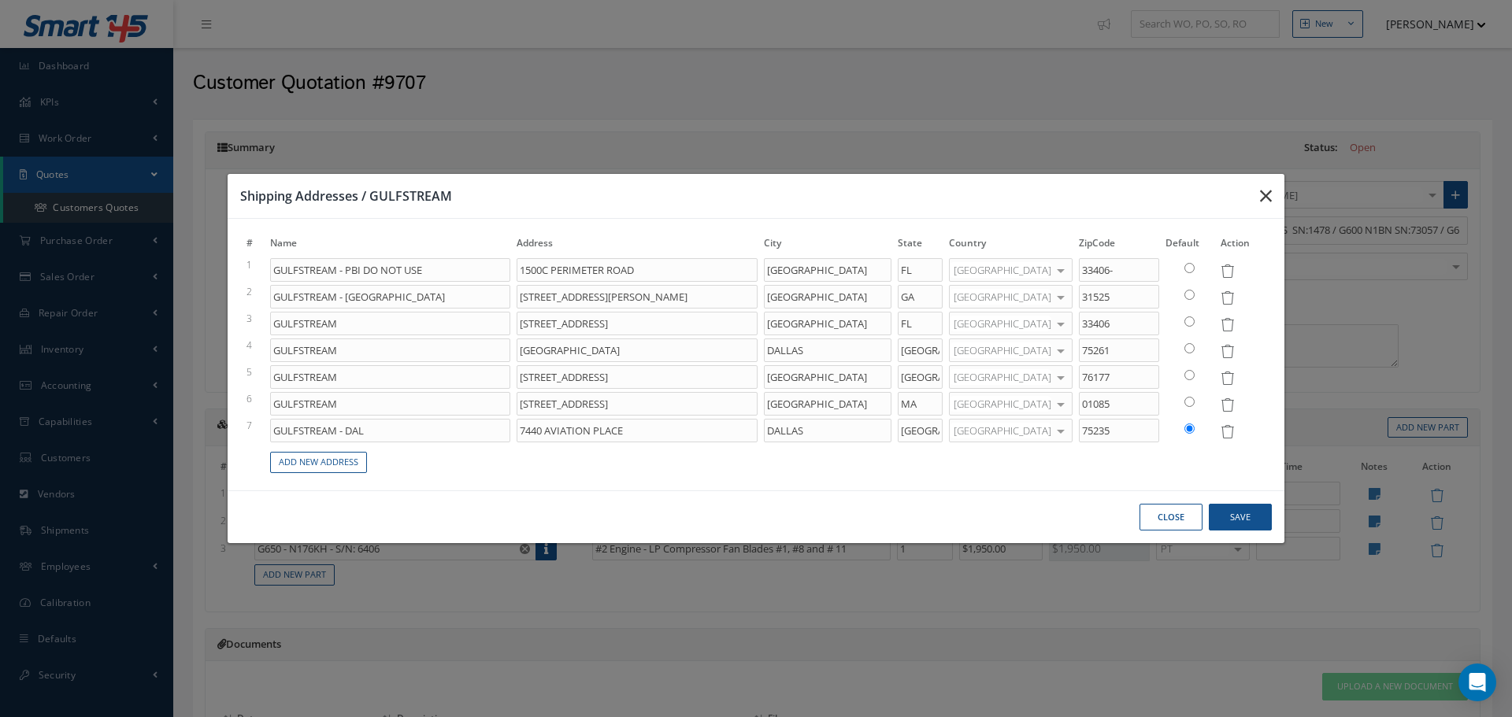
click at [1256, 201] on button "button" at bounding box center [1265, 196] width 37 height 44
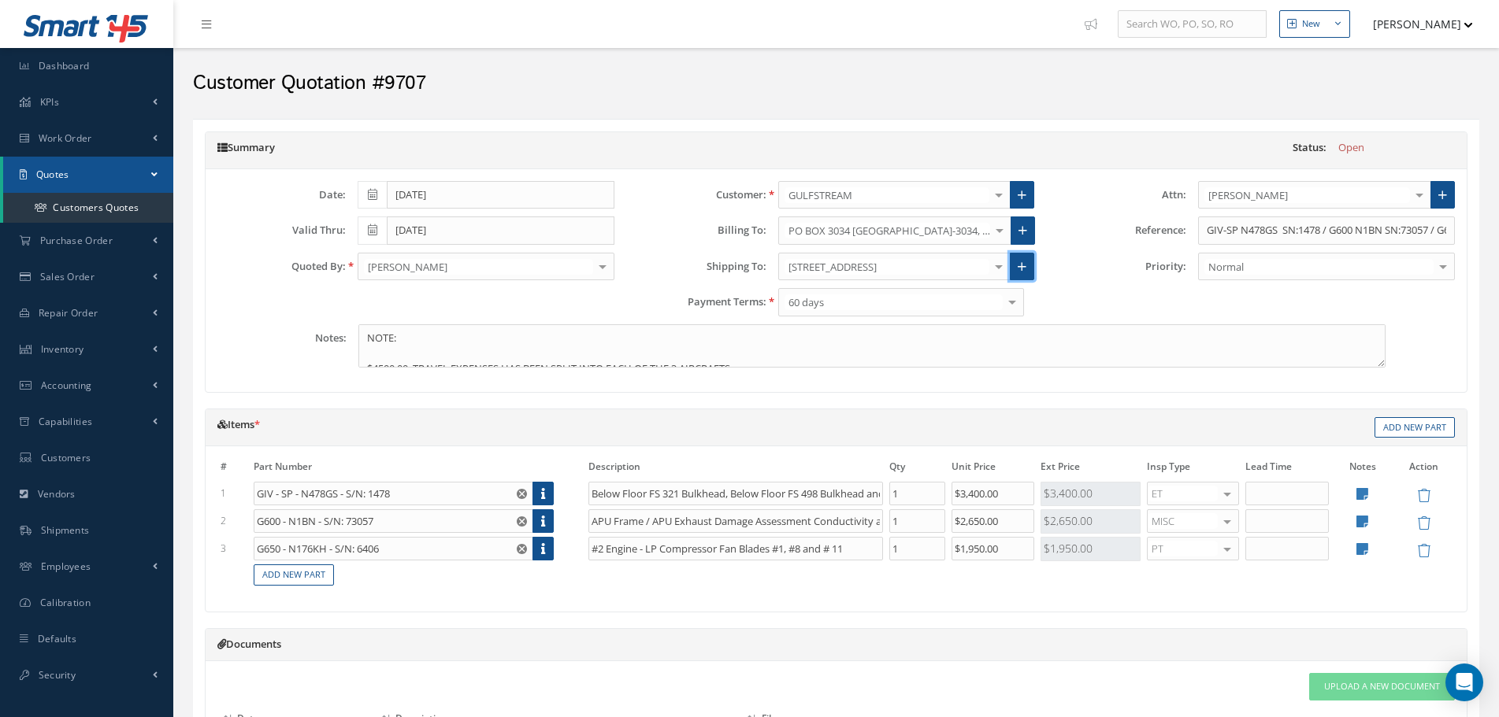
click at [1017, 265] on link at bounding box center [1022, 267] width 24 height 28
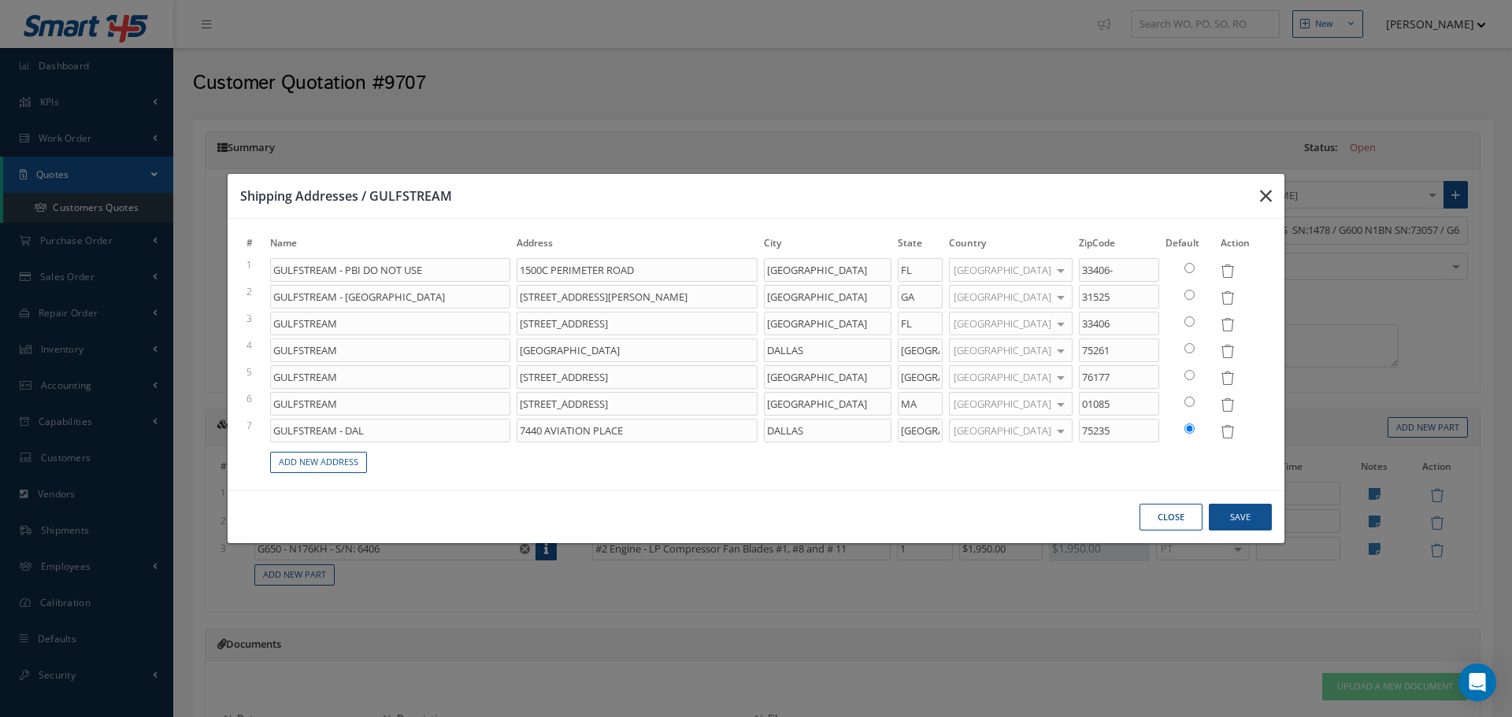
click at [1258, 195] on button "button" at bounding box center [1265, 196] width 37 height 44
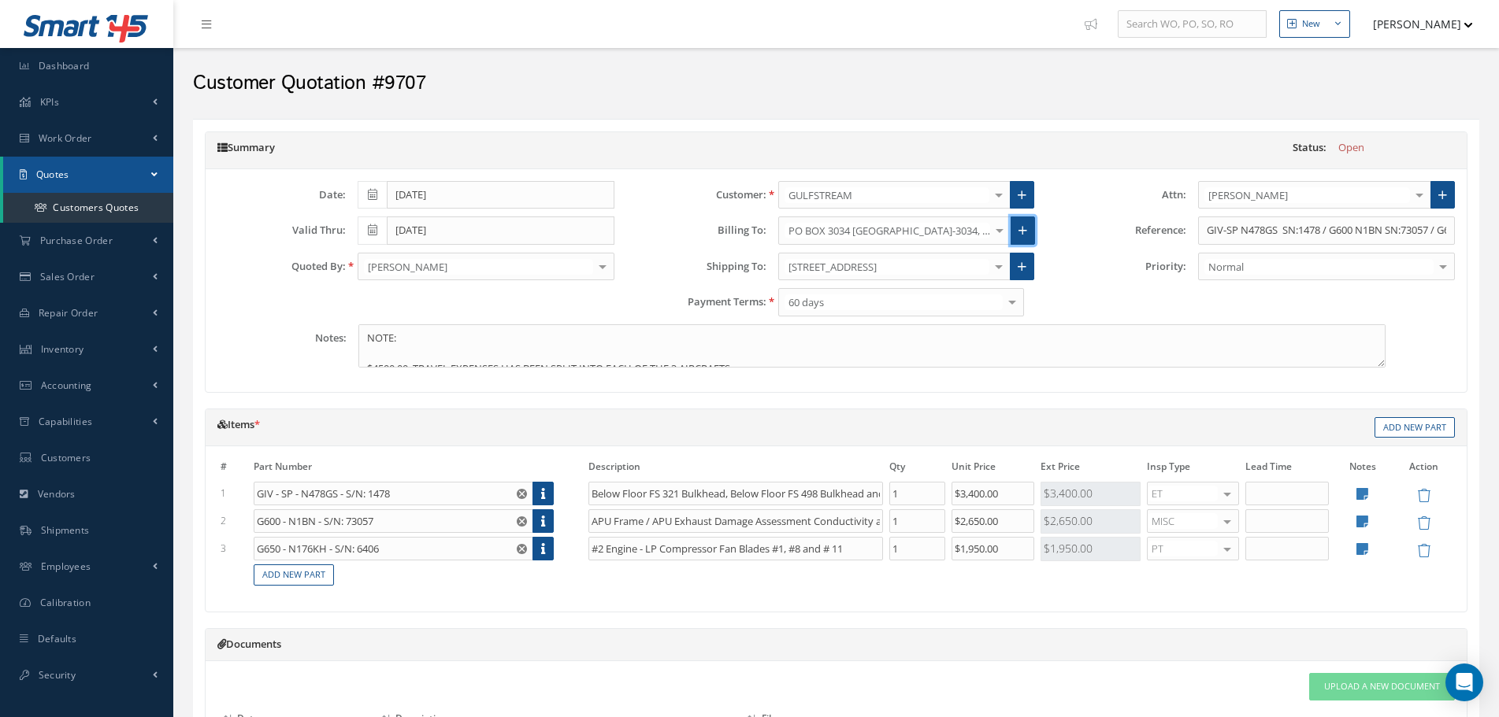
click at [1021, 235] on icon at bounding box center [1022, 230] width 9 height 11
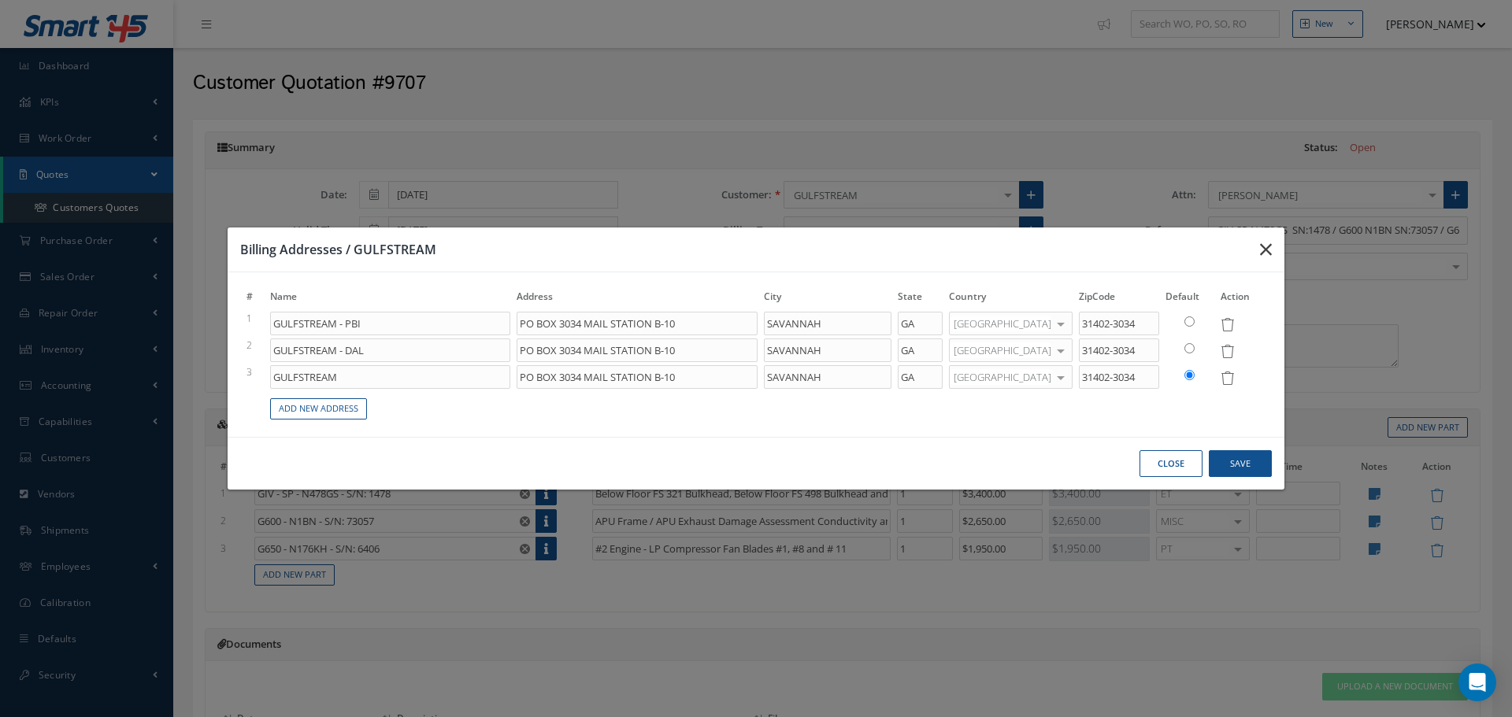
click at [1273, 245] on button "button" at bounding box center [1265, 250] width 37 height 44
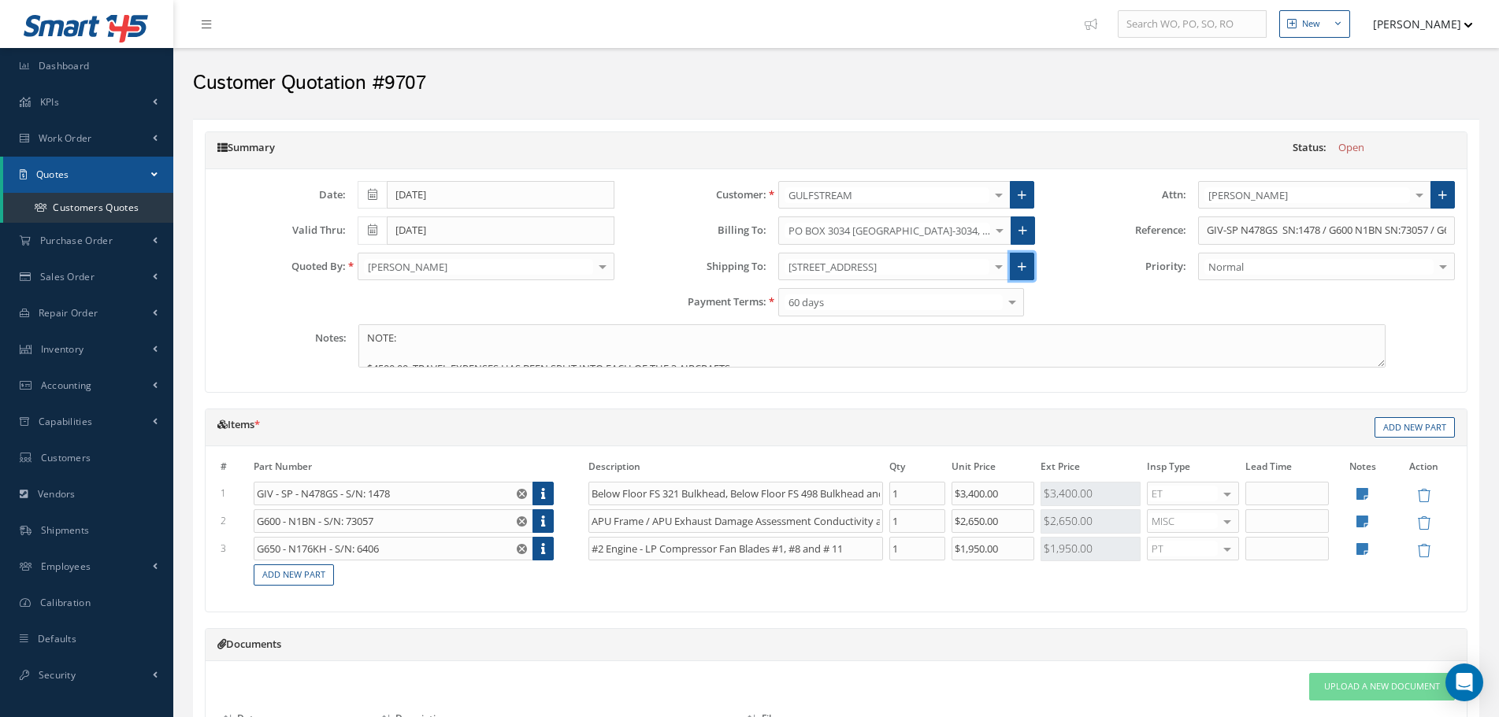
click at [1034, 269] on link at bounding box center [1022, 267] width 24 height 28
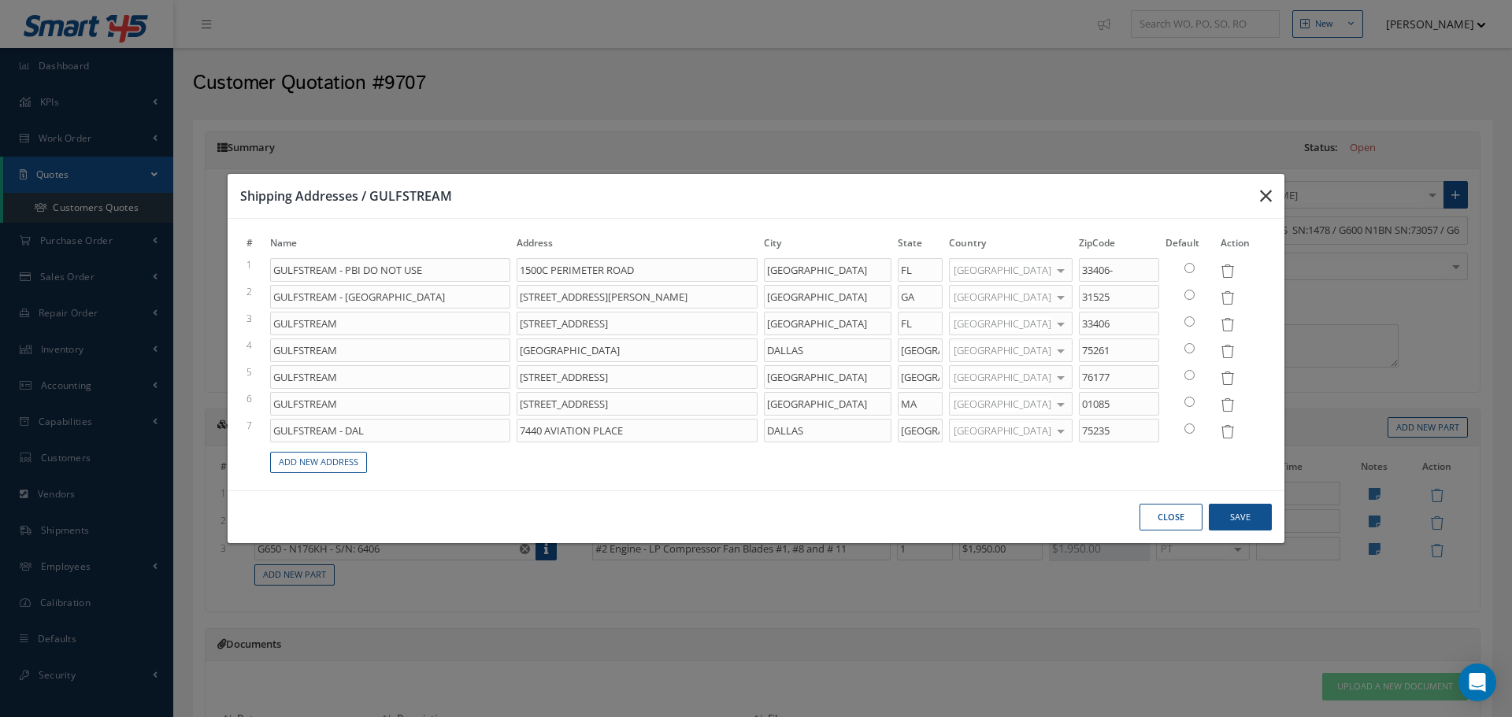
click at [1270, 204] on icon "button" at bounding box center [1266, 196] width 12 height 19
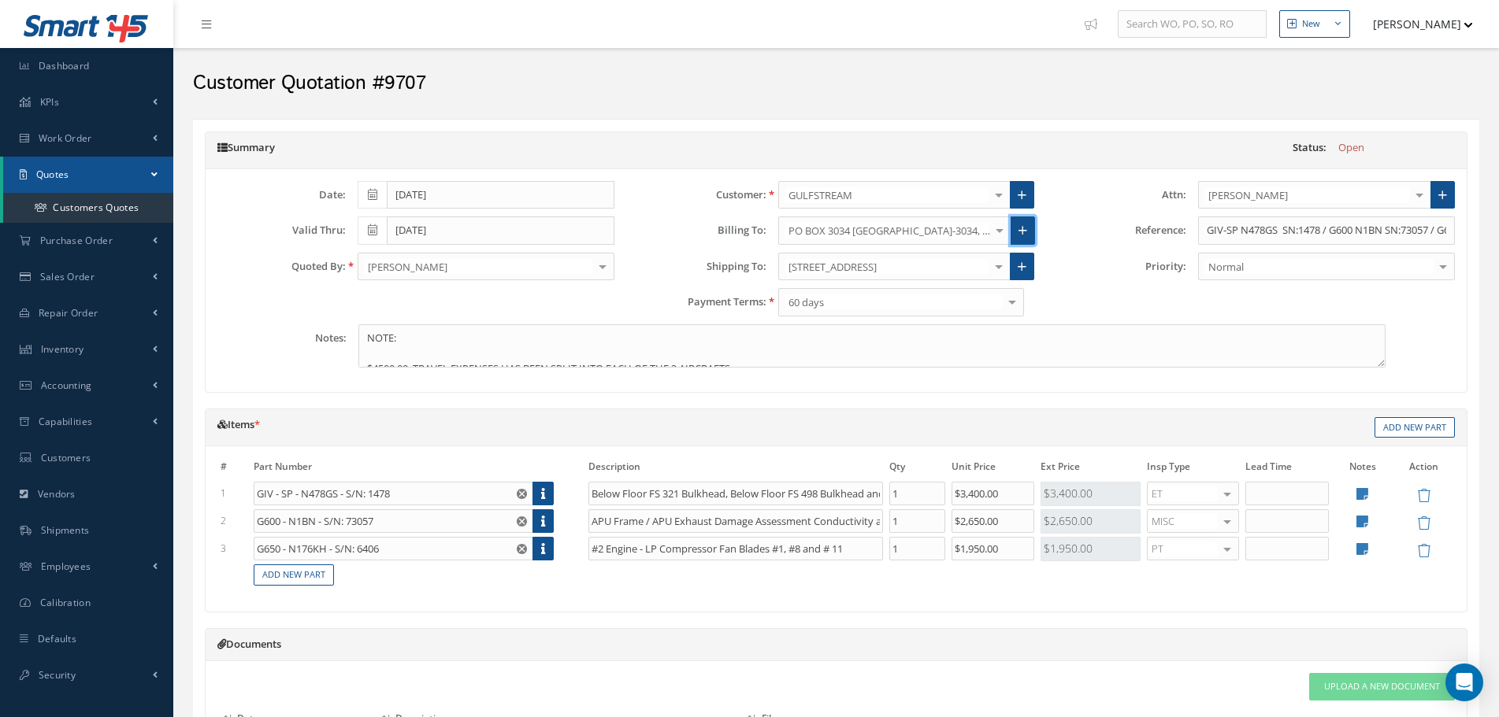
click at [1030, 226] on link at bounding box center [1022, 231] width 24 height 28
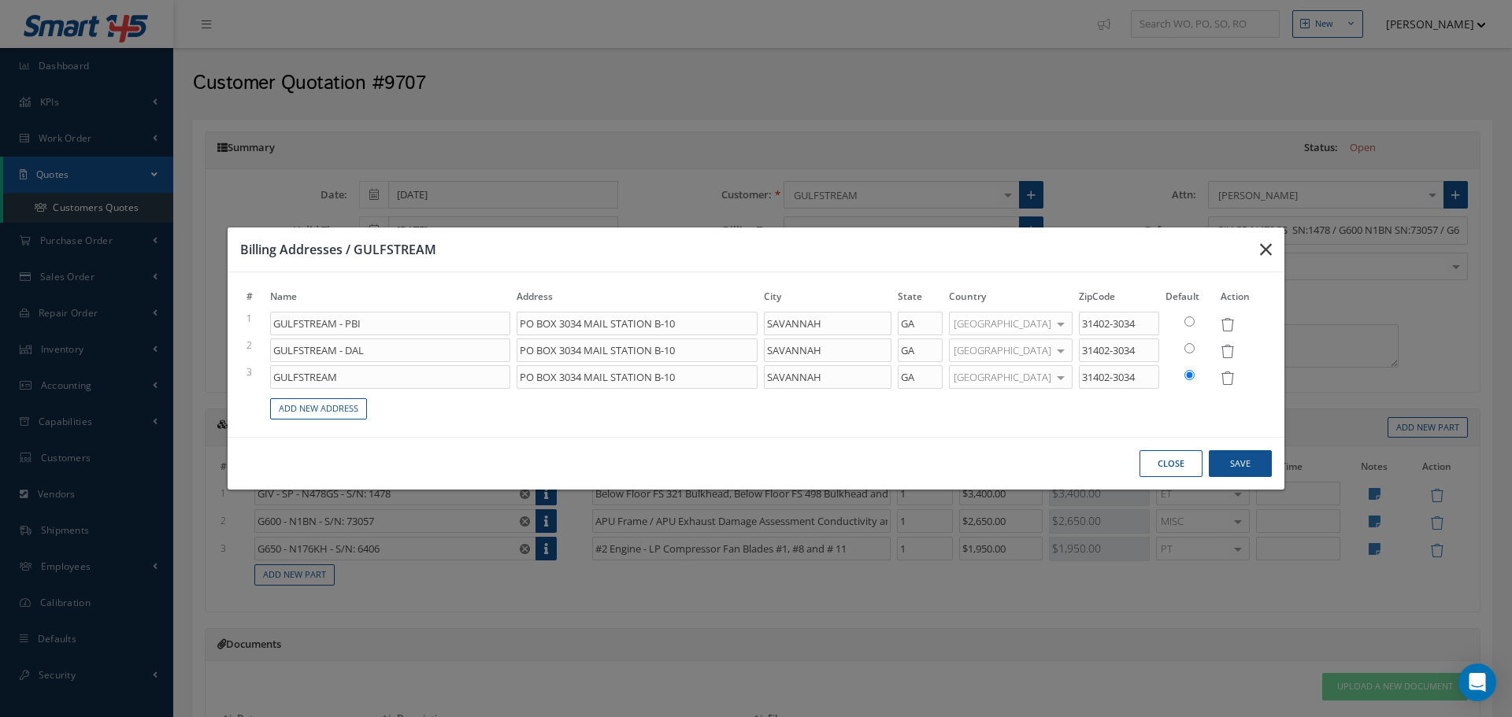
click at [1260, 248] on icon "button" at bounding box center [1266, 249] width 12 height 19
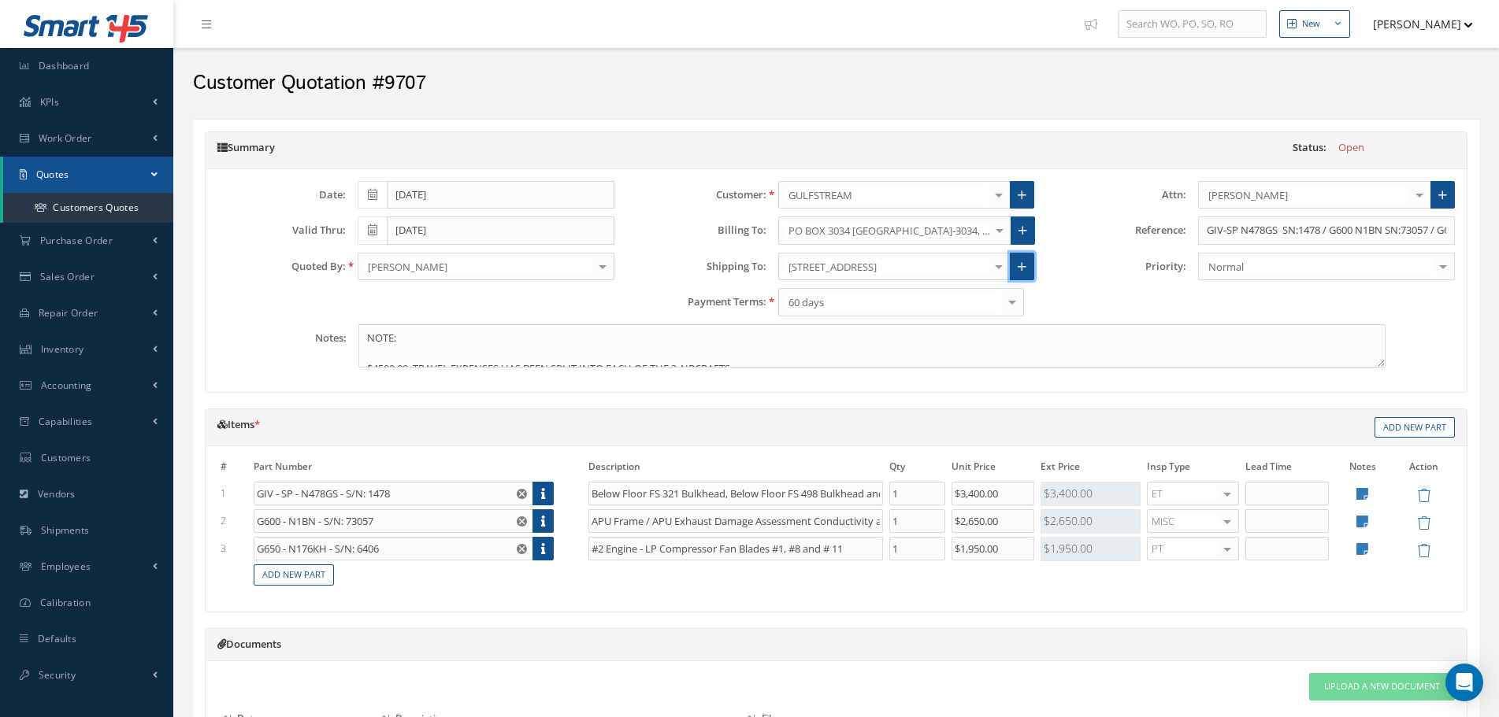
click at [1023, 269] on icon at bounding box center [1022, 266] width 9 height 11
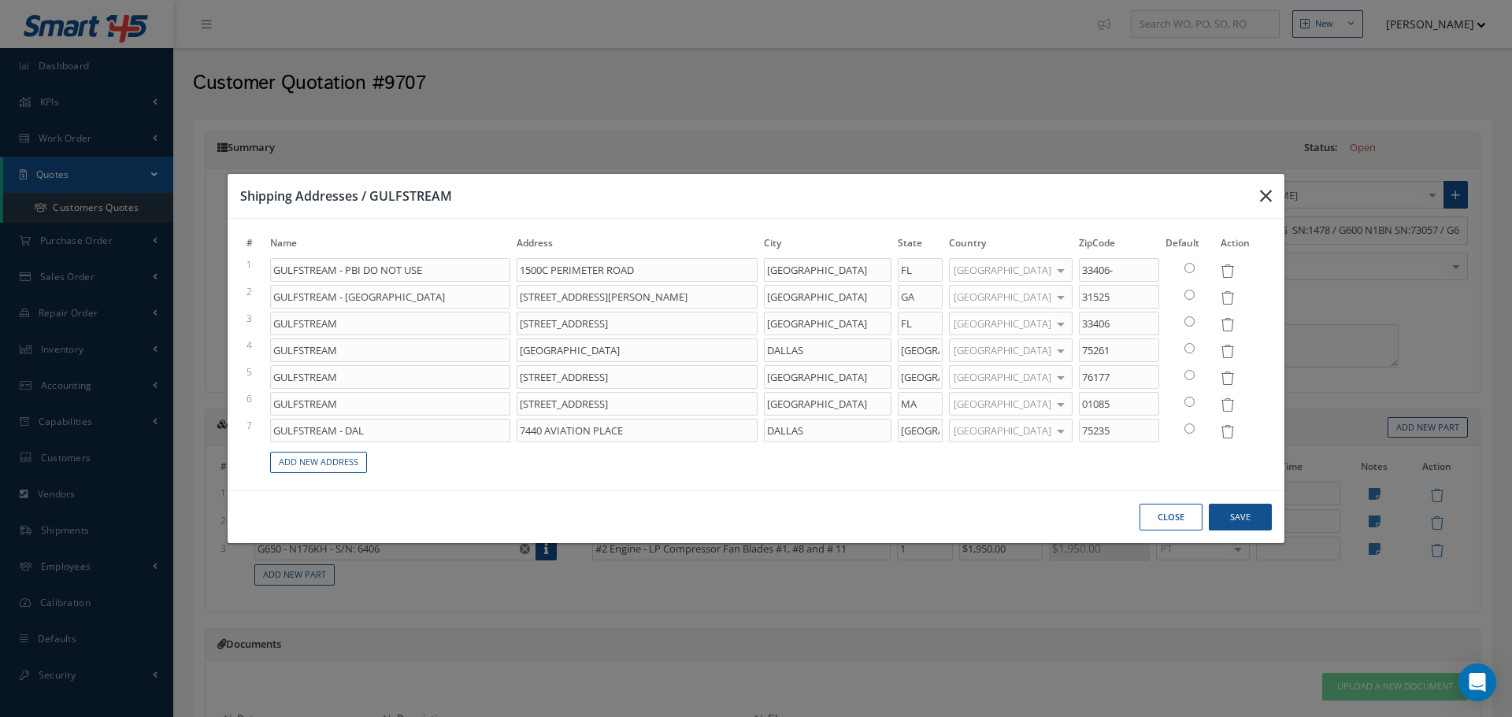
click at [1257, 206] on button "button" at bounding box center [1265, 196] width 37 height 44
